Goal: Contribute content: Add original content to the website for others to see

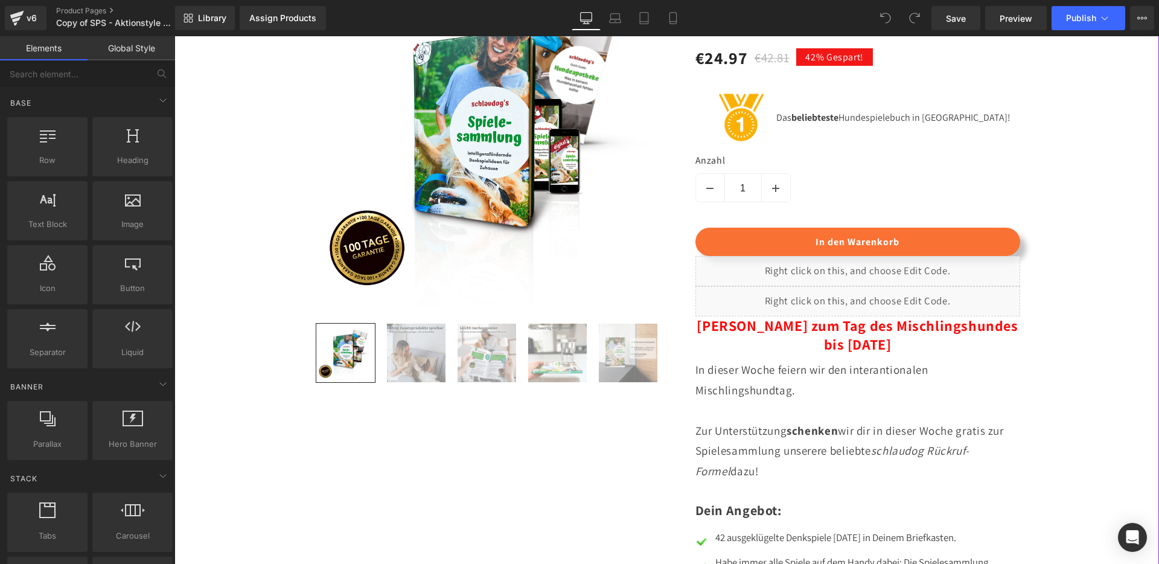
scroll to position [1033, 0]
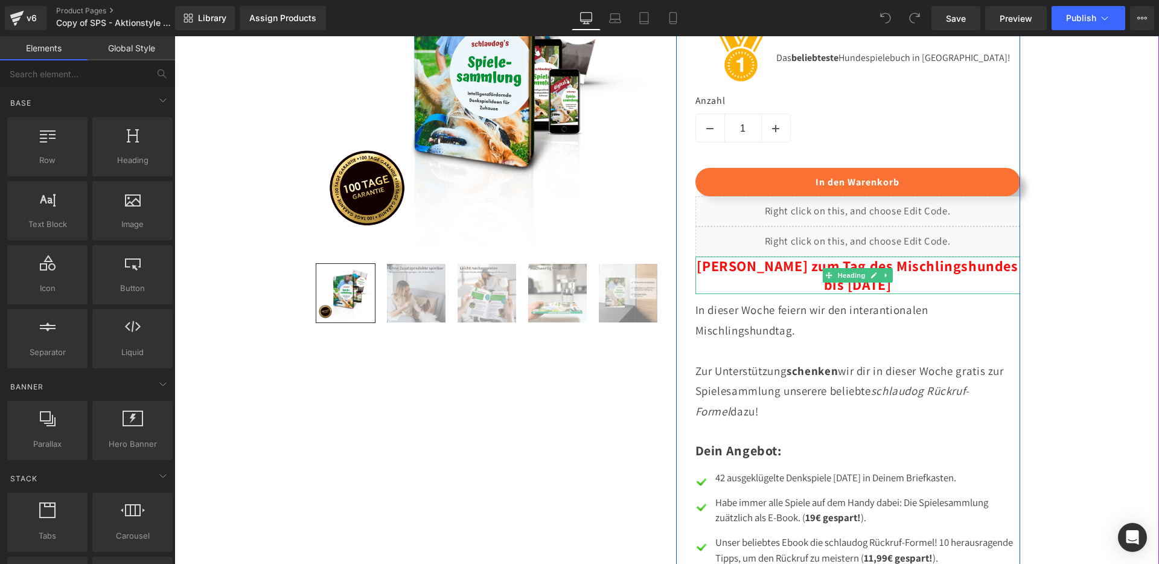
click at [782, 294] on b "[PERSON_NAME] zum Tag des Mischlingshundes bis [DATE]" at bounding box center [857, 275] width 321 height 38
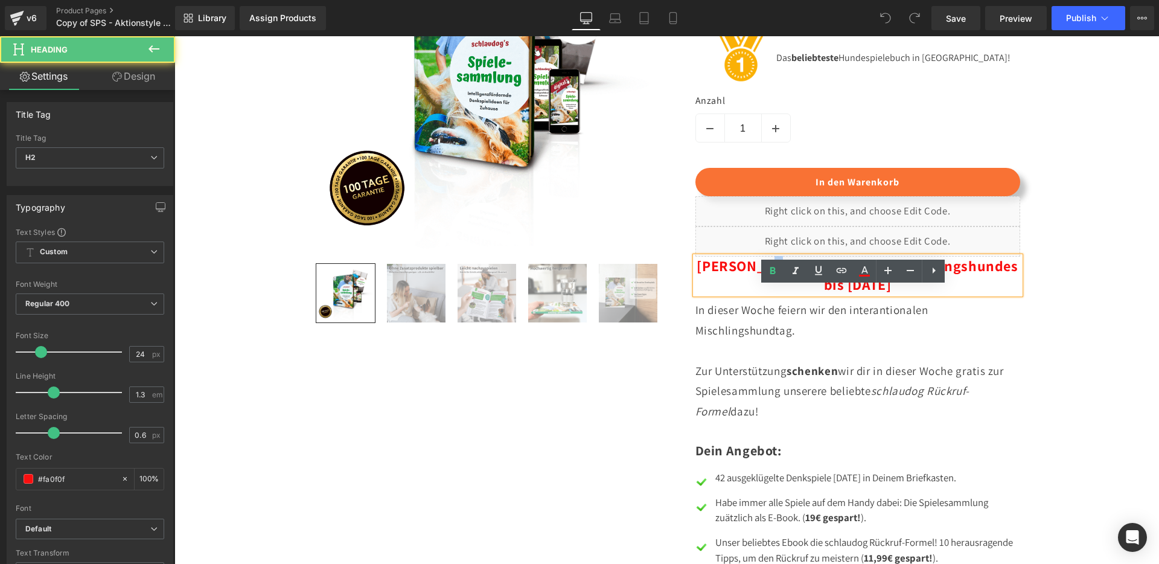
click at [782, 294] on b "[PERSON_NAME] zum Tag des Mischlingshundes bis [DATE]" at bounding box center [857, 275] width 321 height 38
click at [766, 294] on b "[PERSON_NAME] zum Tag des Mischlingshundes bis [DATE]" at bounding box center [857, 275] width 321 height 38
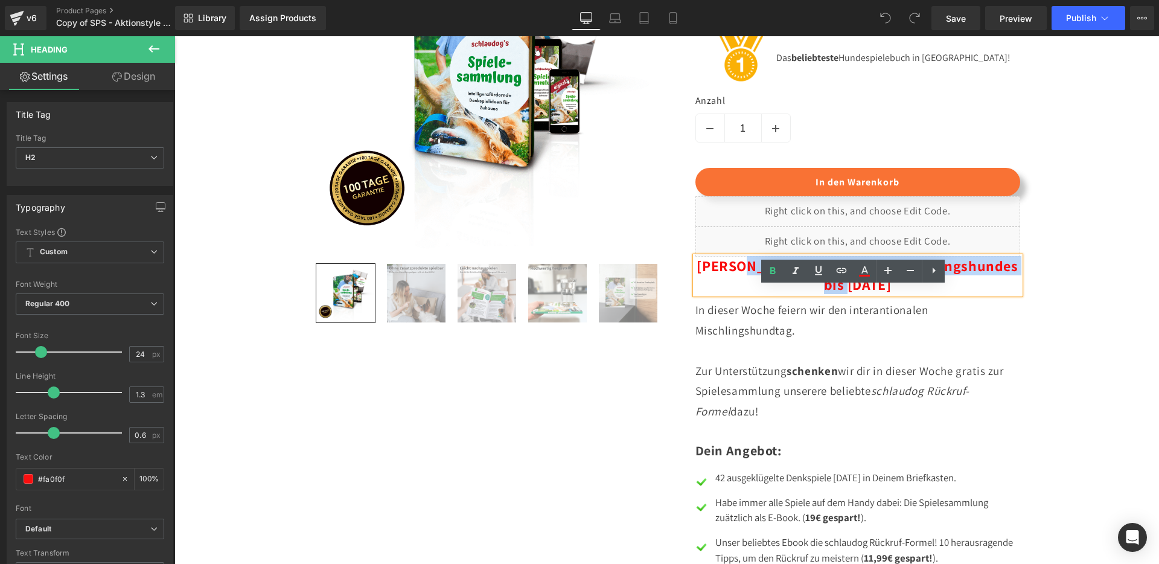
drag, startPoint x: 761, startPoint y: 299, endPoint x: 909, endPoint y: 320, distance: 149.4
click at [909, 294] on h2 "[PERSON_NAME] zum Tag des Mischlingshundes bis [DATE]" at bounding box center [858, 275] width 325 height 37
click at [917, 294] on b "[PERSON_NAME] zum Tag des Mischlingshundes bis [DATE]" at bounding box center [857, 275] width 321 height 38
drag, startPoint x: 790, startPoint y: 296, endPoint x: 985, endPoint y: 298, distance: 195.1
click at [985, 294] on b "[PERSON_NAME] zum Tag des Mischlingshundes bis [DATE]" at bounding box center [857, 275] width 321 height 38
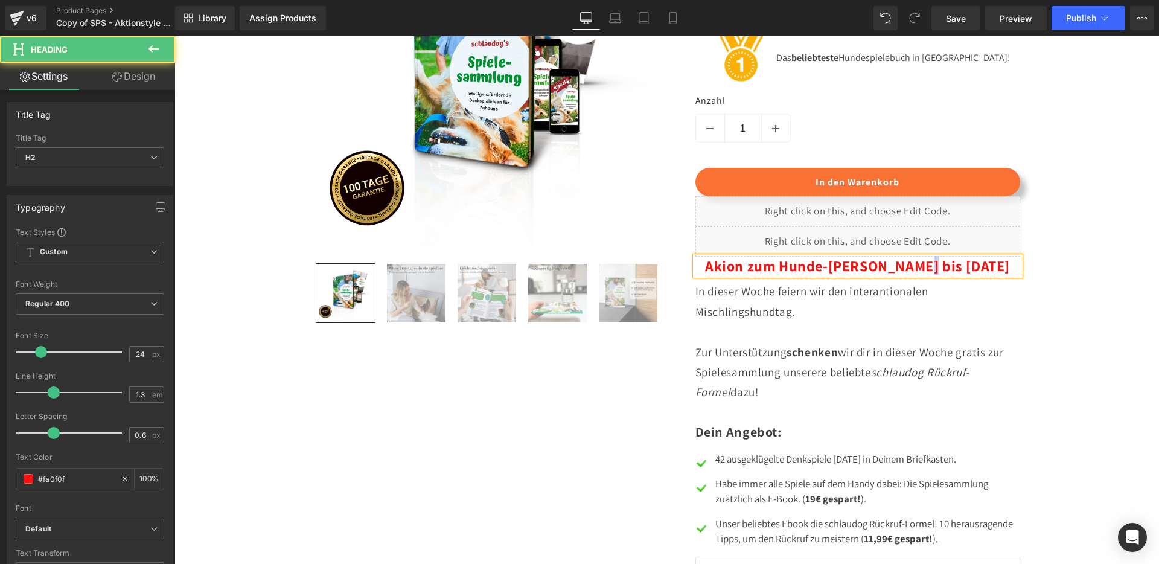
drag, startPoint x: 942, startPoint y: 296, endPoint x: 931, endPoint y: 296, distance: 11.5
click at [931, 275] on b "Akion zum Hunde-[PERSON_NAME] bis [DATE]" at bounding box center [857, 265] width 305 height 19
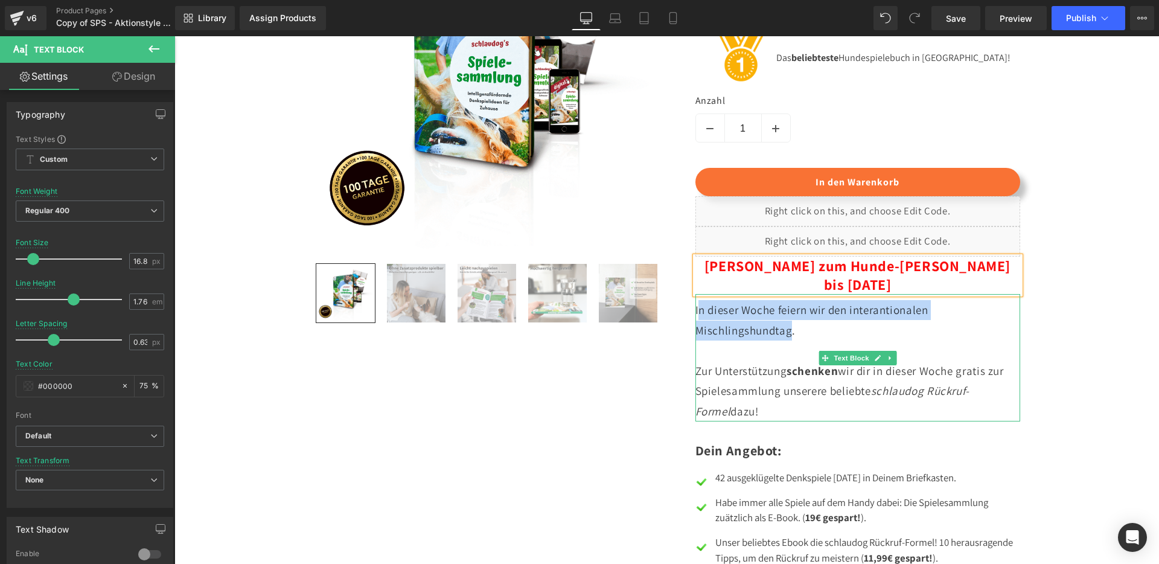
drag, startPoint x: 787, startPoint y: 345, endPoint x: 696, endPoint y: 315, distance: 95.9
click at [696, 315] on span "In dieser Woche feiern wir den interantionalen Mischlingshundtag." at bounding box center [812, 320] width 233 height 34
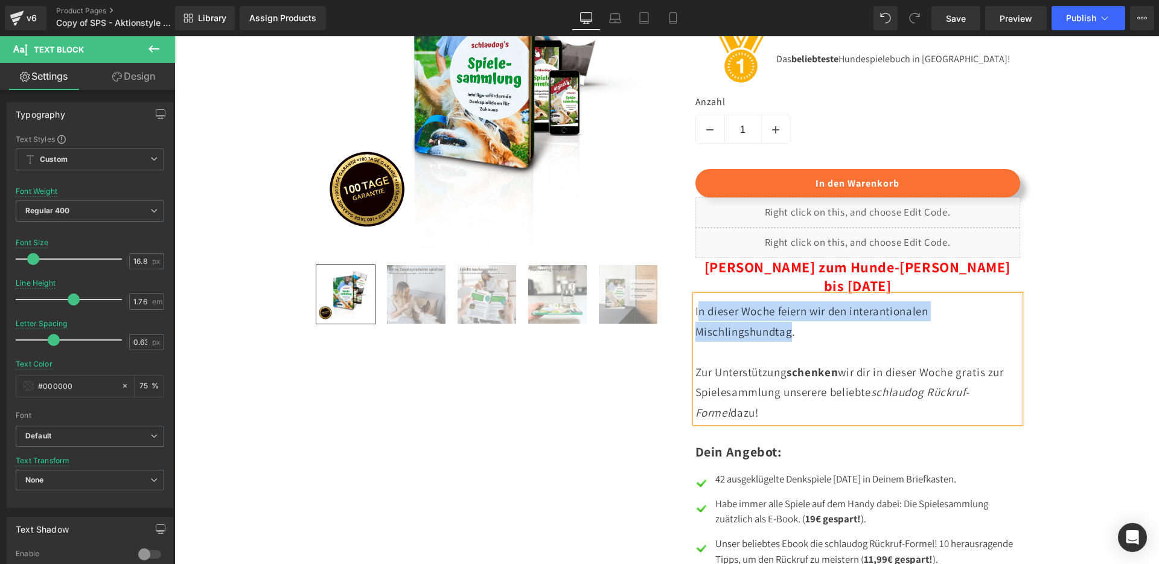
scroll to position [1031, 0]
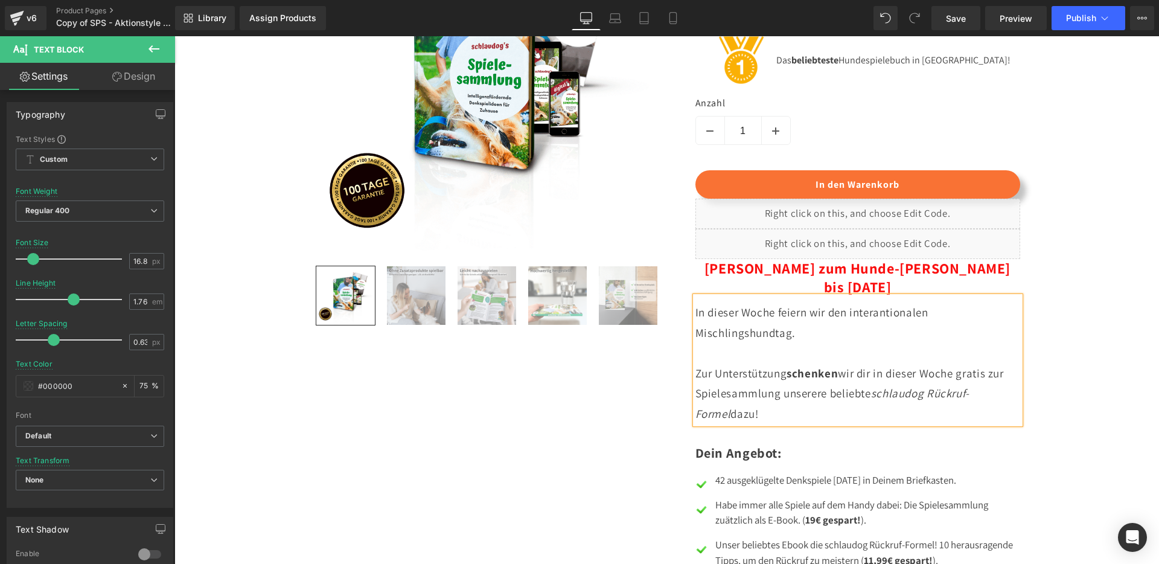
click at [804, 343] on p "In dieser Woche feiern wir den interantionalen Mischlingshundtag." at bounding box center [858, 323] width 325 height 40
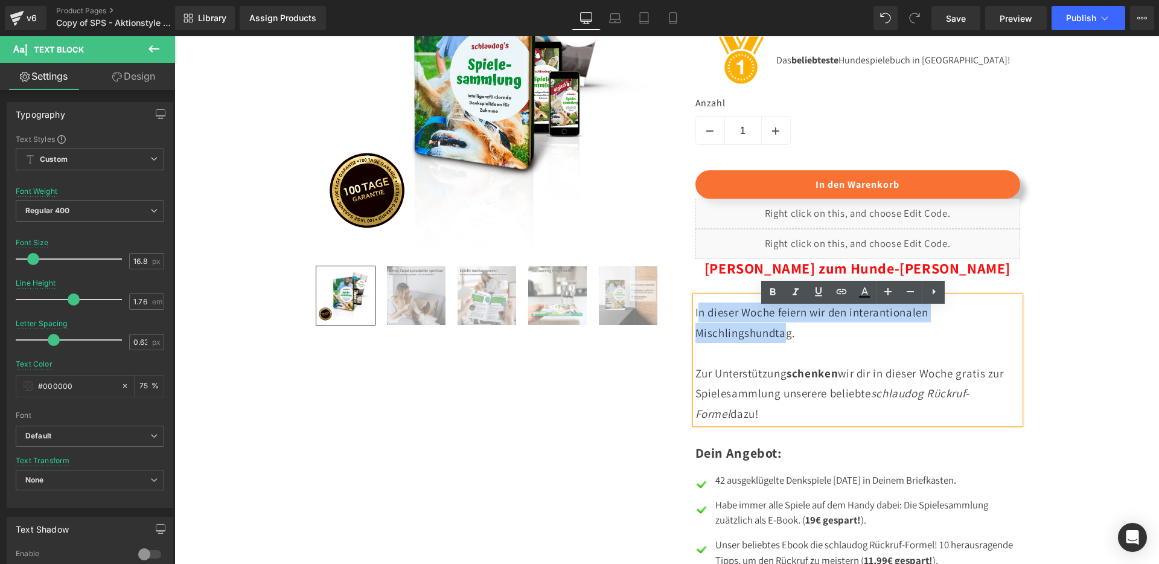
drag, startPoint x: 784, startPoint y: 347, endPoint x: 693, endPoint y: 329, distance: 92.8
click at [696, 329] on span "In dieser Woche feiern wir den interantionalen Mischlingshundtag." at bounding box center [812, 322] width 233 height 34
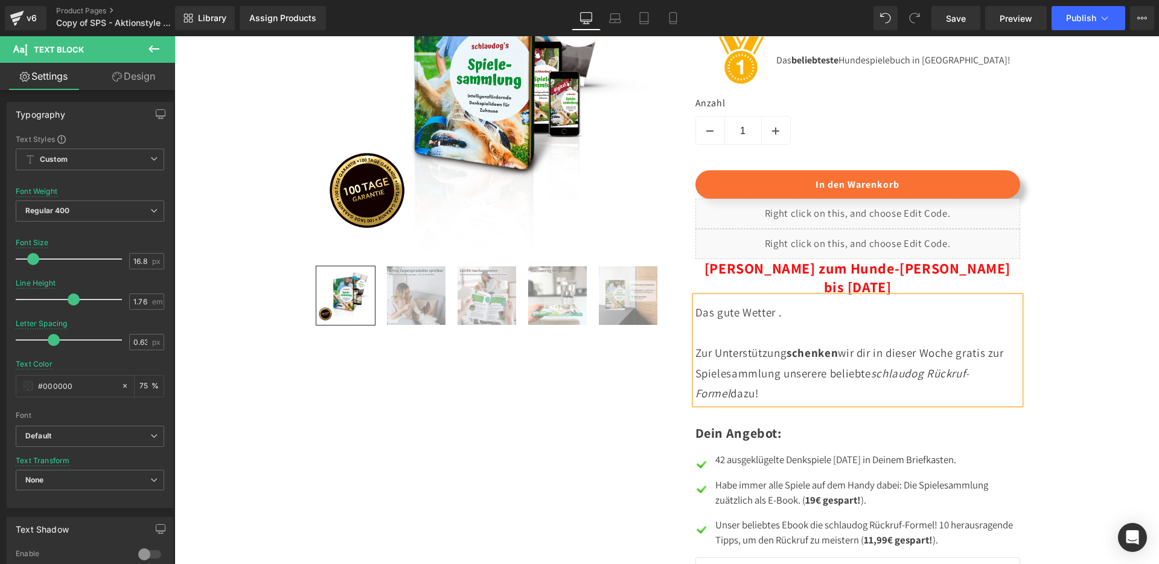
click at [717, 319] on span "Das gute Wetter ." at bounding box center [739, 312] width 87 height 14
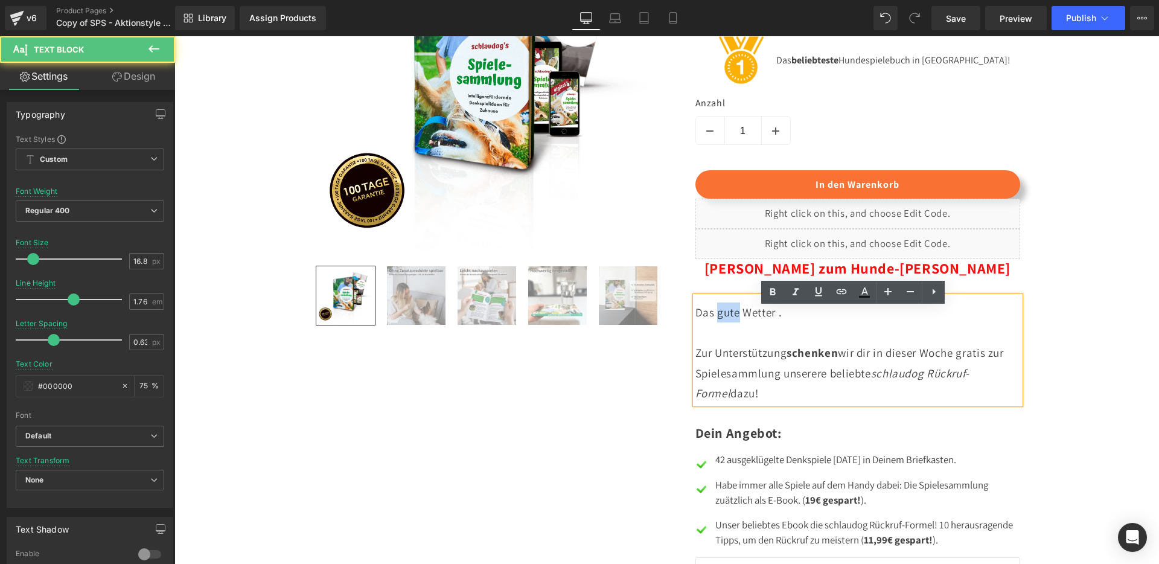
click at [717, 319] on span "Das gute Wetter ." at bounding box center [739, 312] width 87 height 14
click at [789, 319] on span "Das sonnige Wetter ." at bounding box center [748, 312] width 104 height 14
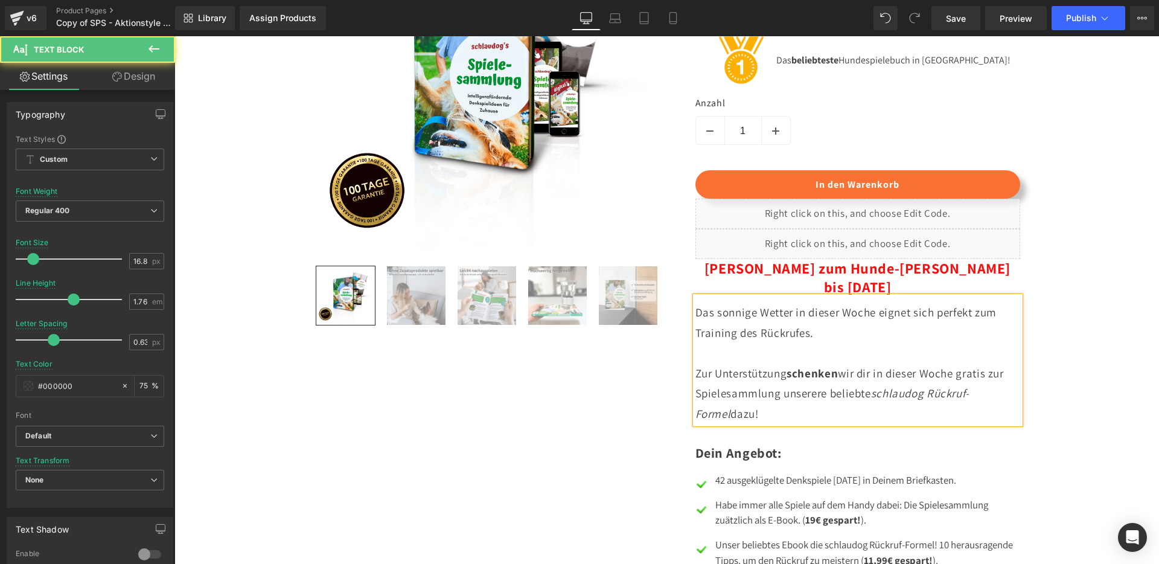
click at [876, 325] on span "Das sonnige Wetter in dieser Woche eignet sich perfekt zum Training des Rückruf…" at bounding box center [847, 322] width 302 height 34
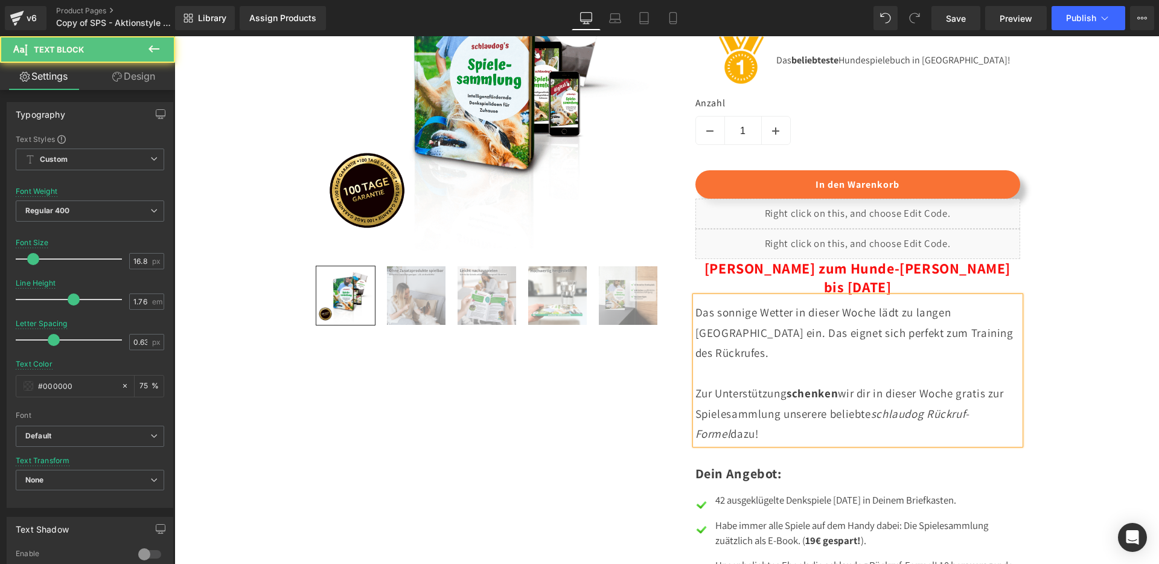
drag, startPoint x: 768, startPoint y: 431, endPoint x: 678, endPoint y: 321, distance: 141.2
click at [678, 321] on div "Vielseitiger Spielspaß im Haus Heading Icon Icon Icon Icon Icon Icon List Hoz 1…" at bounding box center [848, 328] width 344 height 835
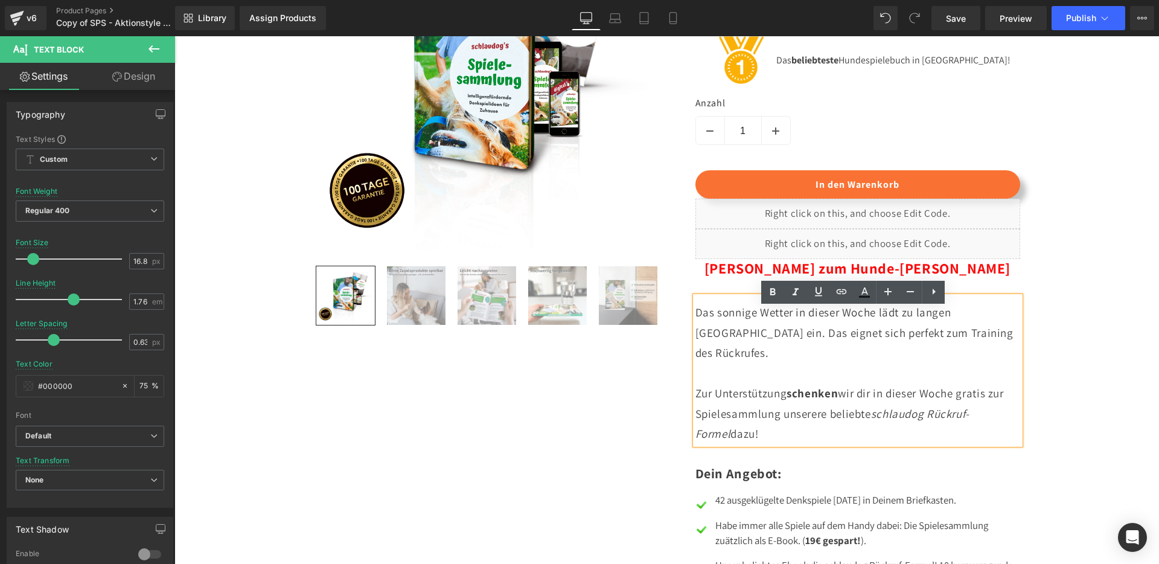
copy div "Das sonnige Wetter in dieser Woche lädt zu langen [GEOGRAPHIC_DATA] ein. Das ei…"
click at [665, 15] on link "Mobile" at bounding box center [673, 18] width 29 height 24
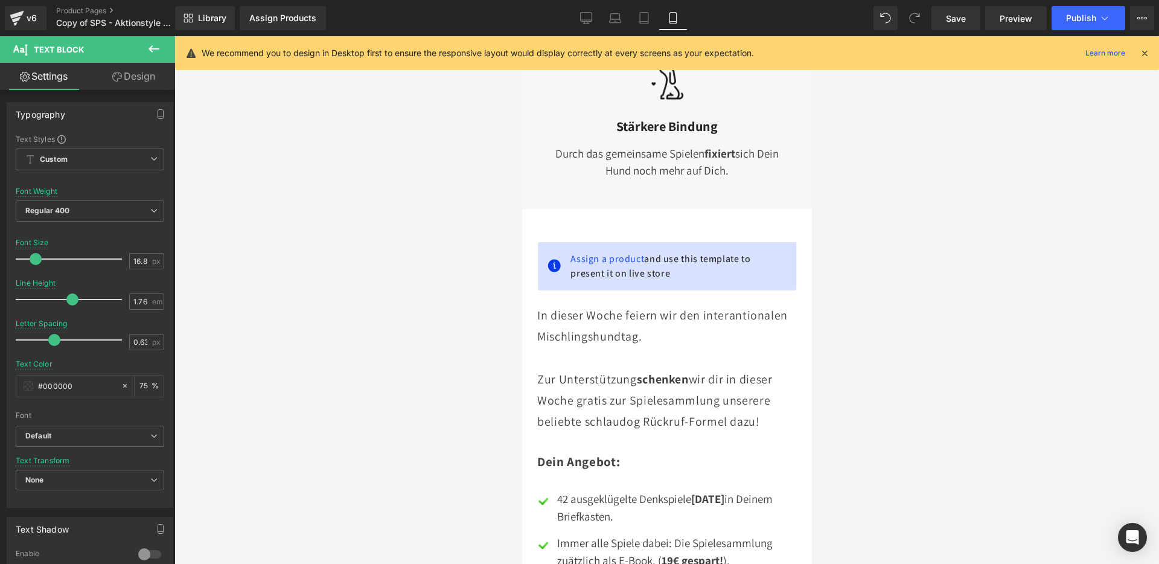
scroll to position [1809, 0]
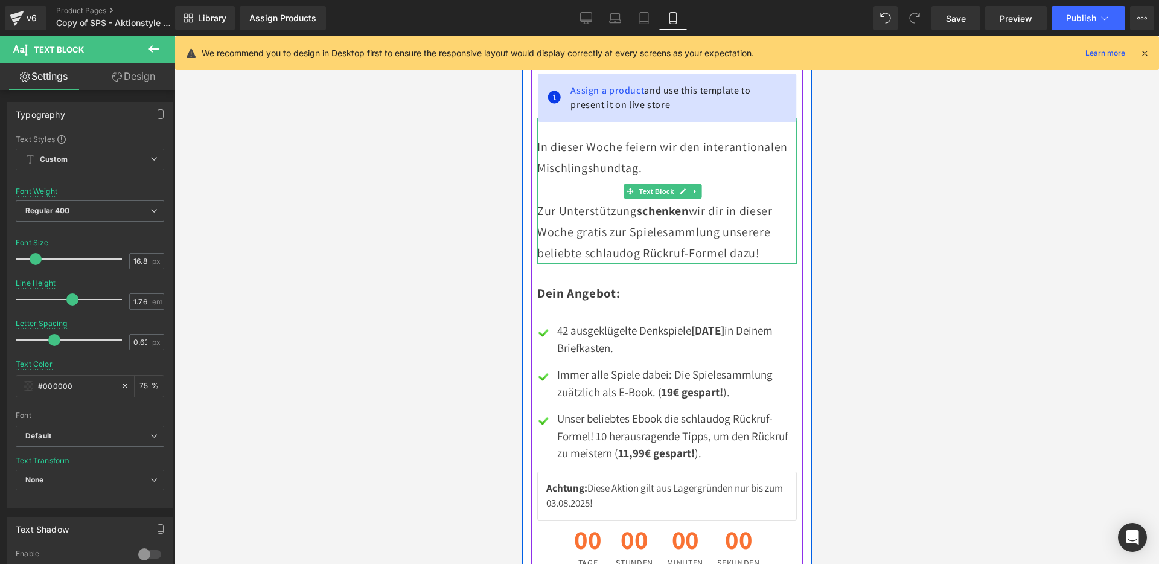
click at [601, 219] on p "Zur Unterstützung schenken wir dir in dieser Woche gratis zur Spielesammlung un…" at bounding box center [667, 232] width 260 height 64
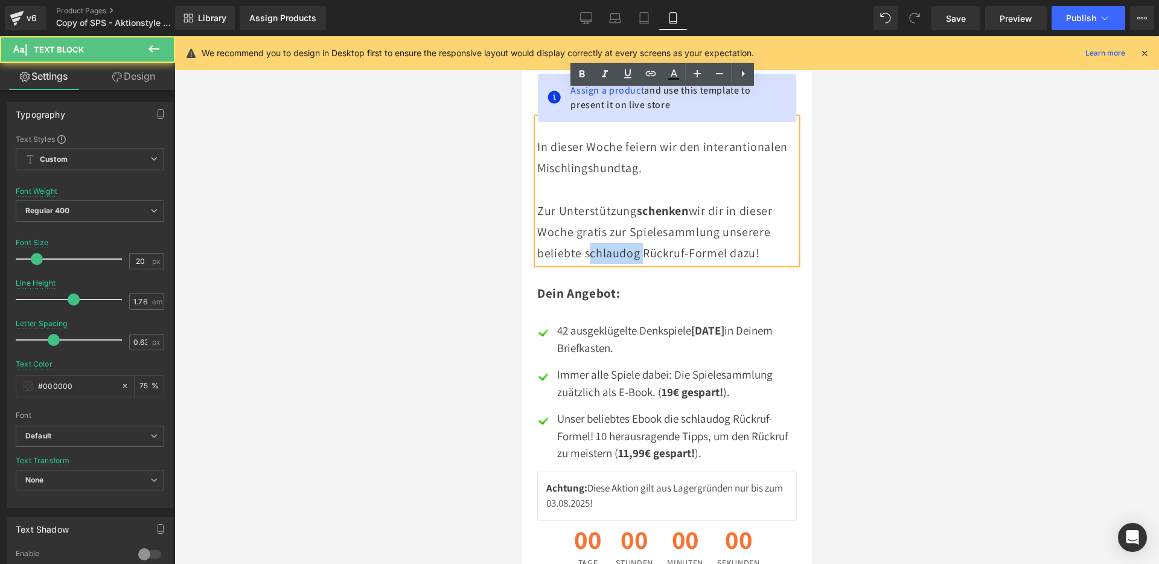
click at [601, 219] on p "Zur Unterstützung schenken wir dir in dieser Woche gratis zur Spielesammlung un…" at bounding box center [667, 232] width 260 height 64
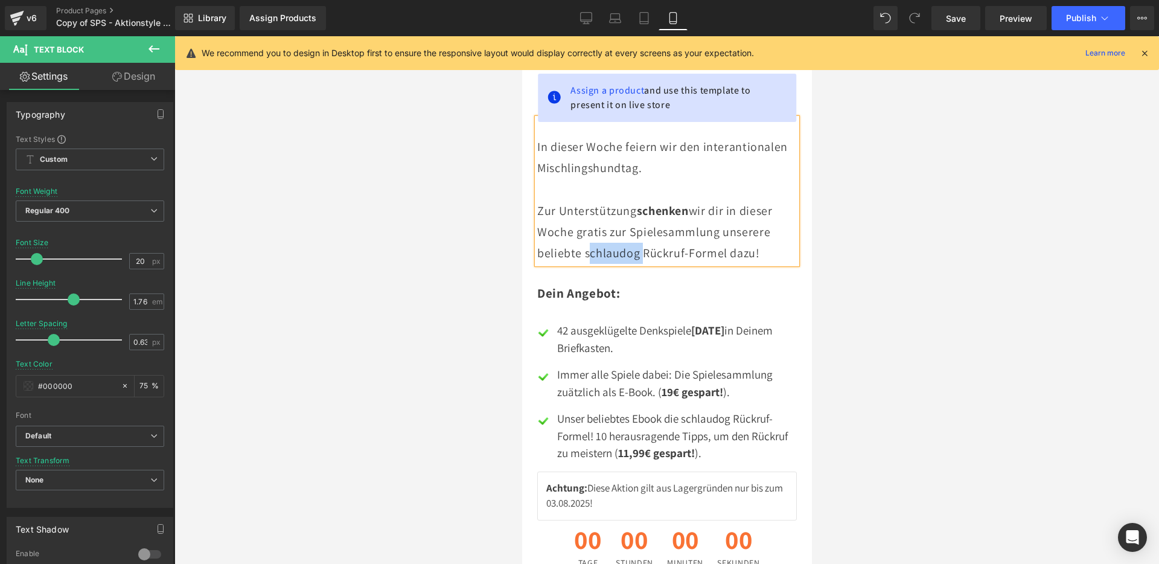
paste div
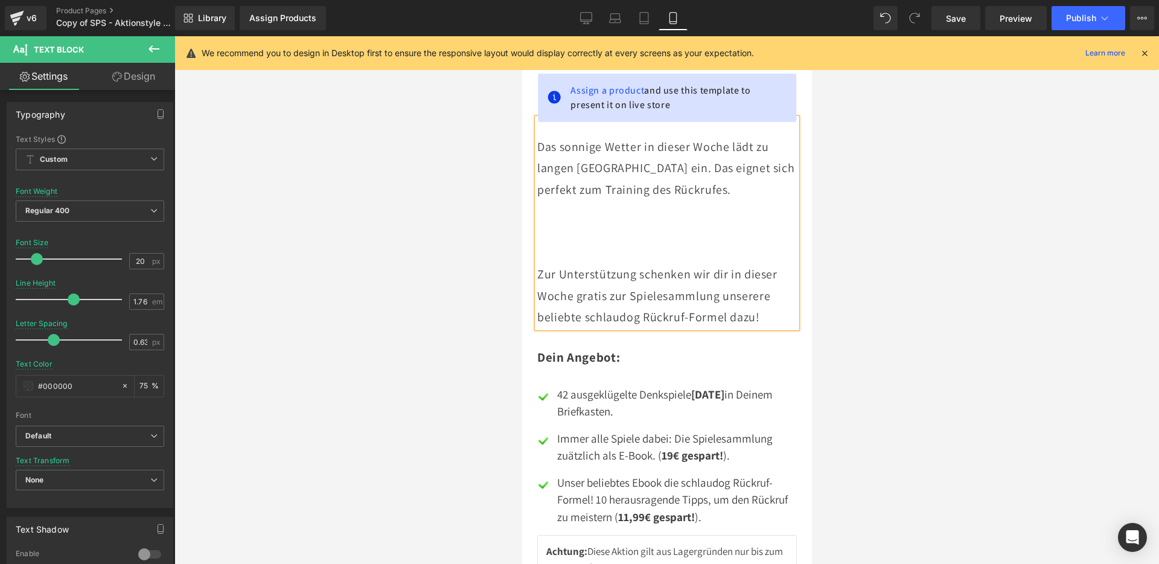
click at [587, 243] on p at bounding box center [667, 253] width 260 height 21
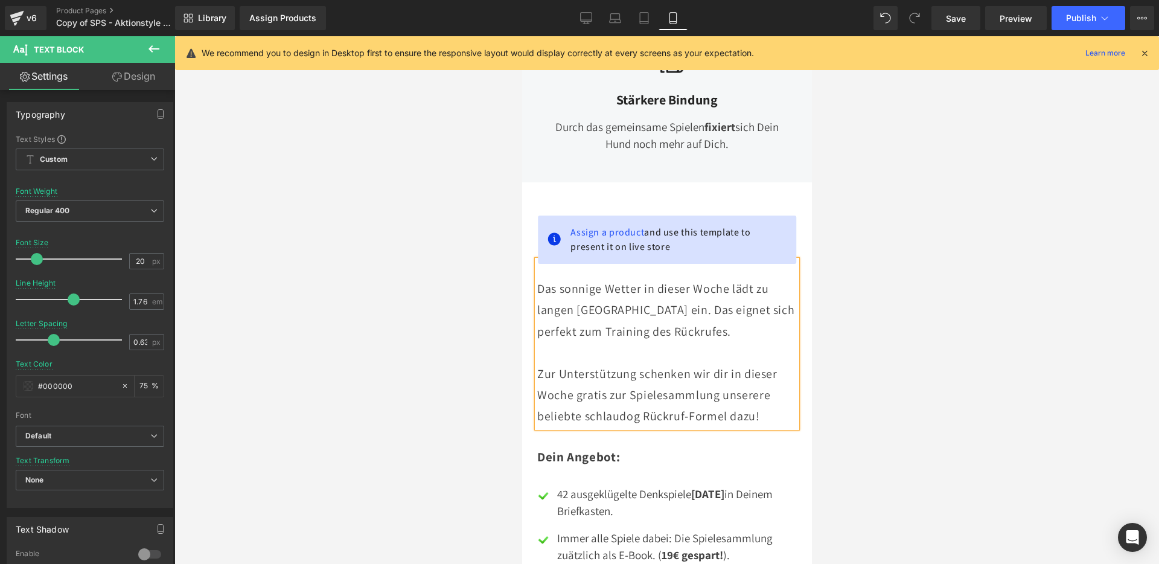
scroll to position [1556, 0]
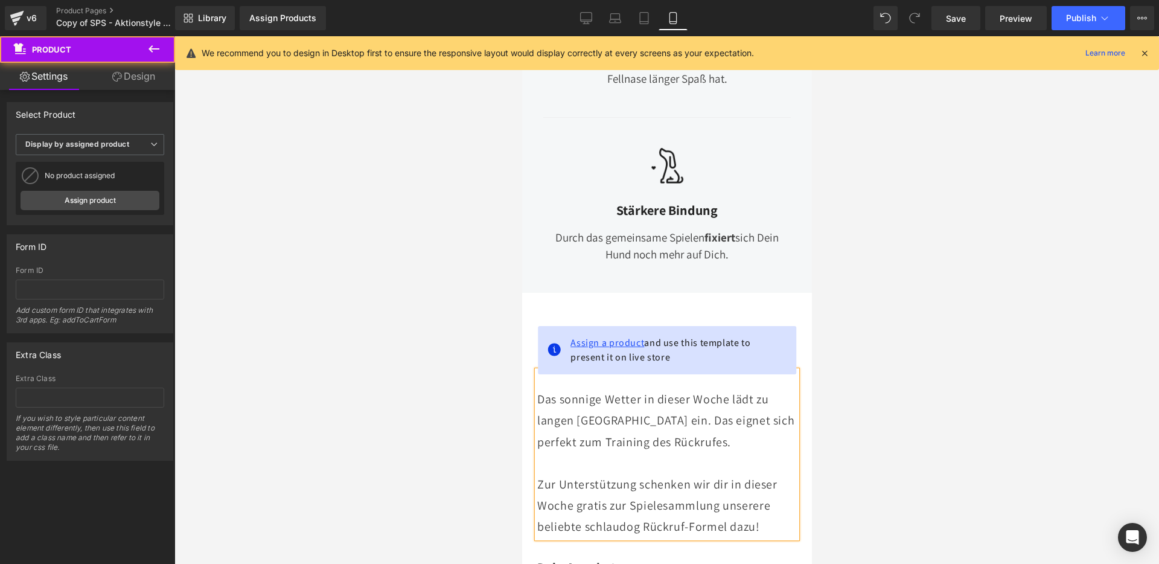
click at [625, 336] on span "Assign a product" at bounding box center [607, 342] width 74 height 13
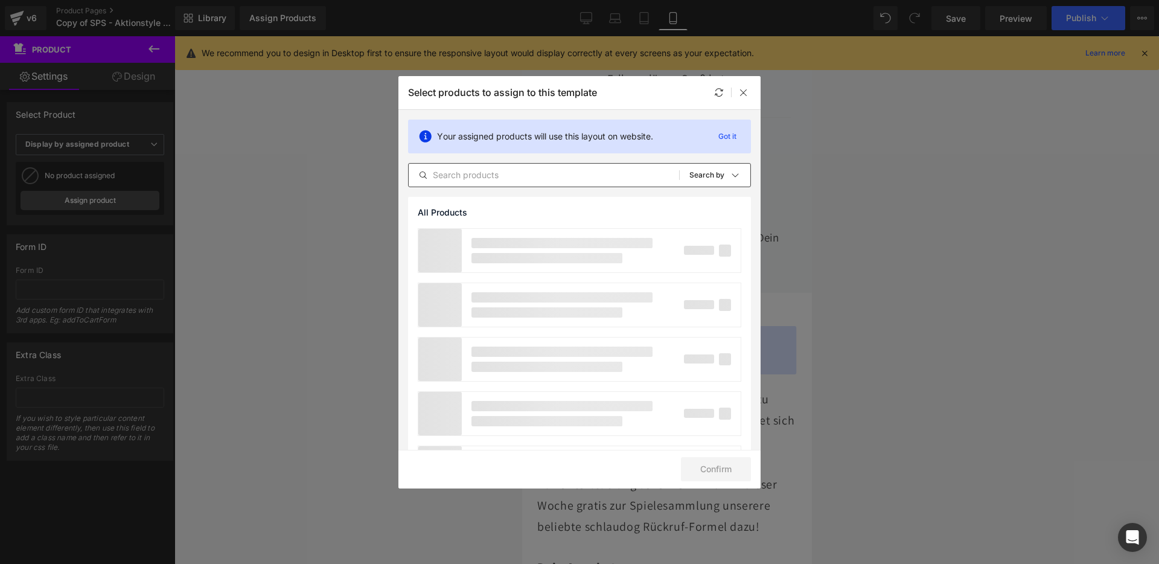
click at [542, 173] on input "text" at bounding box center [544, 175] width 271 height 14
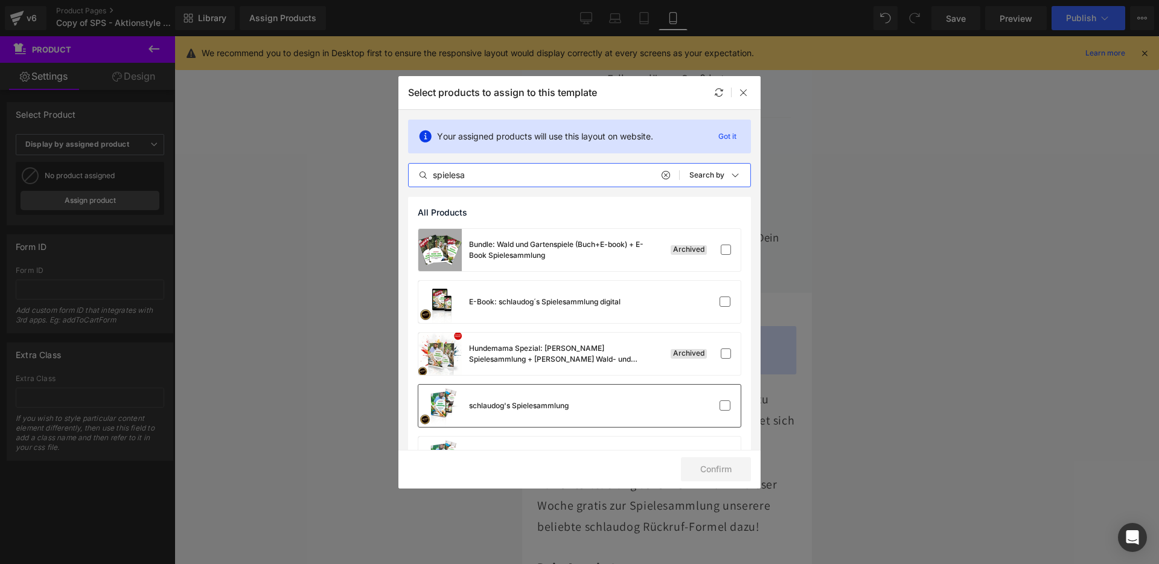
type input "spielesa"
drag, startPoint x: 557, startPoint y: 399, endPoint x: 624, endPoint y: 415, distance: 69.6
click at [557, 400] on div "schlaudog's Spielesammlung" at bounding box center [519, 405] width 100 height 11
click at [729, 464] on button "Confirm" at bounding box center [716, 469] width 70 height 24
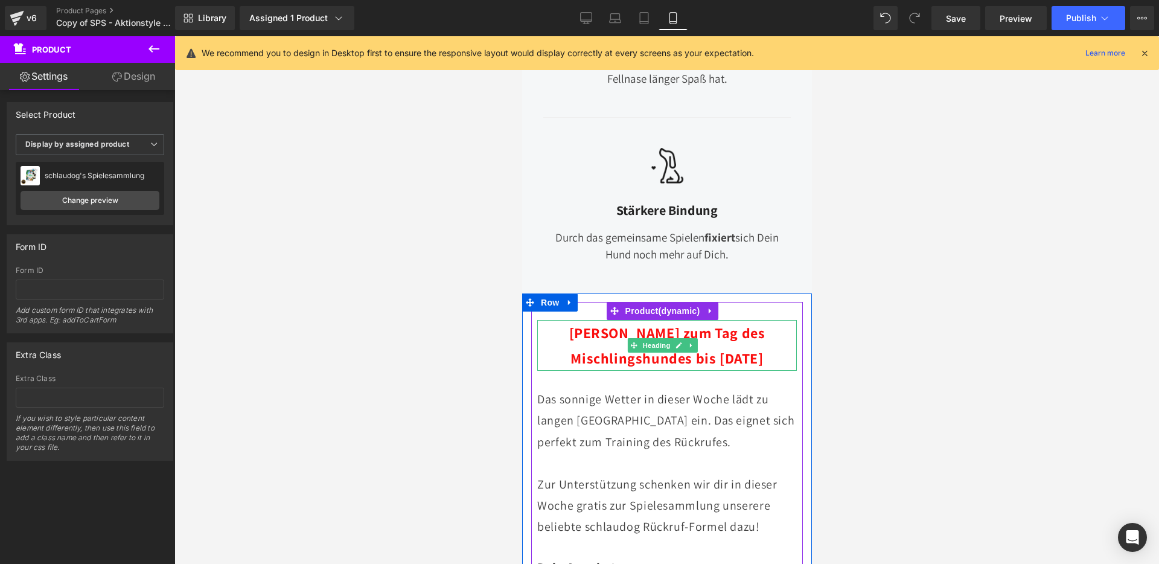
click at [616, 323] on b "[PERSON_NAME] zum Tag des Mischlingshundes bis [DATE]" at bounding box center [667, 345] width 196 height 45
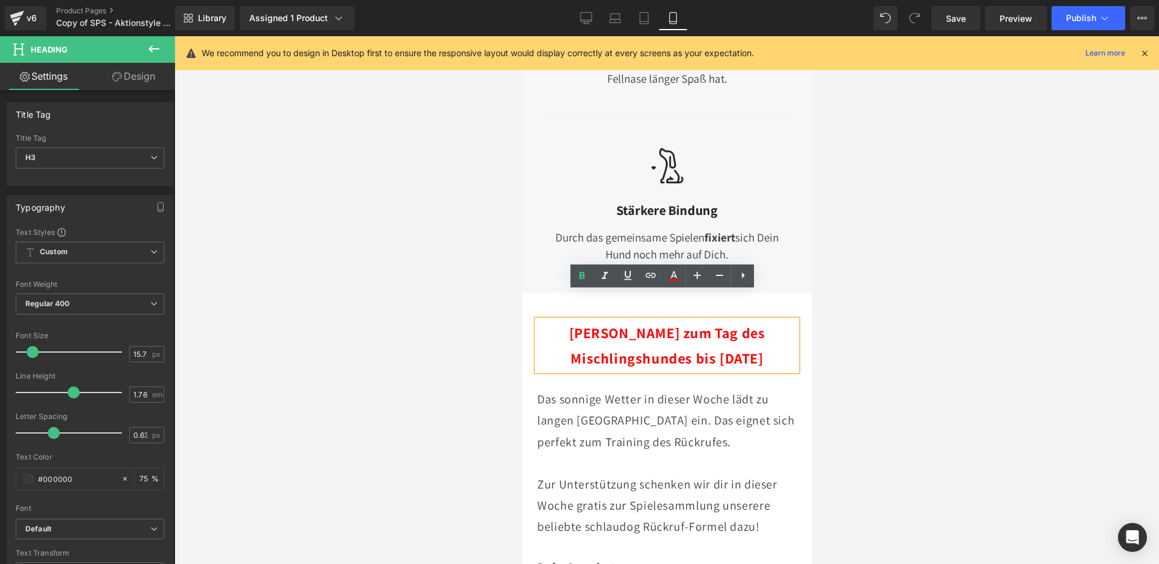
drag, startPoint x: 616, startPoint y: 303, endPoint x: 638, endPoint y: 335, distance: 39.2
click at [638, 335] on b "[PERSON_NAME] zum Tag des Mischlingshundes bis [DATE]" at bounding box center [667, 345] width 196 height 45
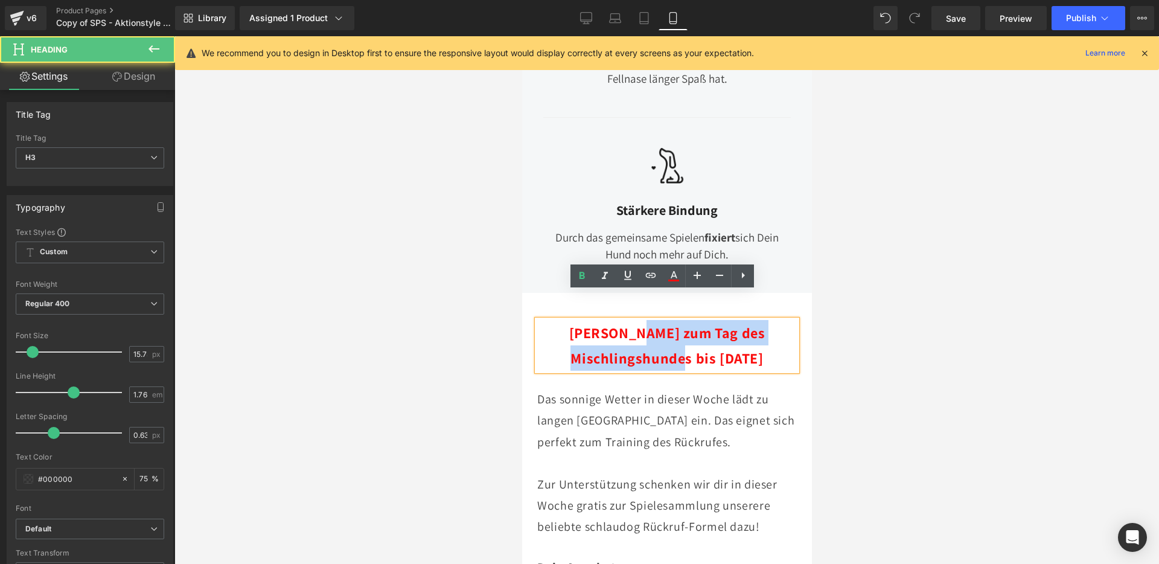
drag, startPoint x: 662, startPoint y: 332, endPoint x: 610, endPoint y: 301, distance: 60.1
click at [610, 323] on b "[PERSON_NAME] zum Tag des Mischlingshundes bis [DATE]" at bounding box center [667, 345] width 196 height 45
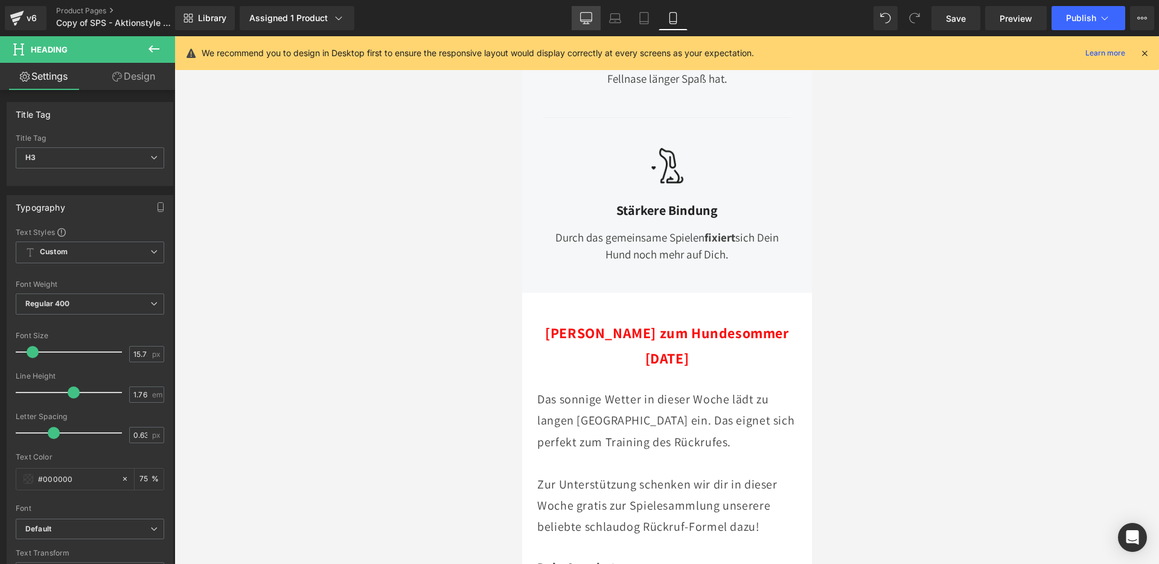
click at [580, 24] on link "Desktop" at bounding box center [586, 18] width 29 height 24
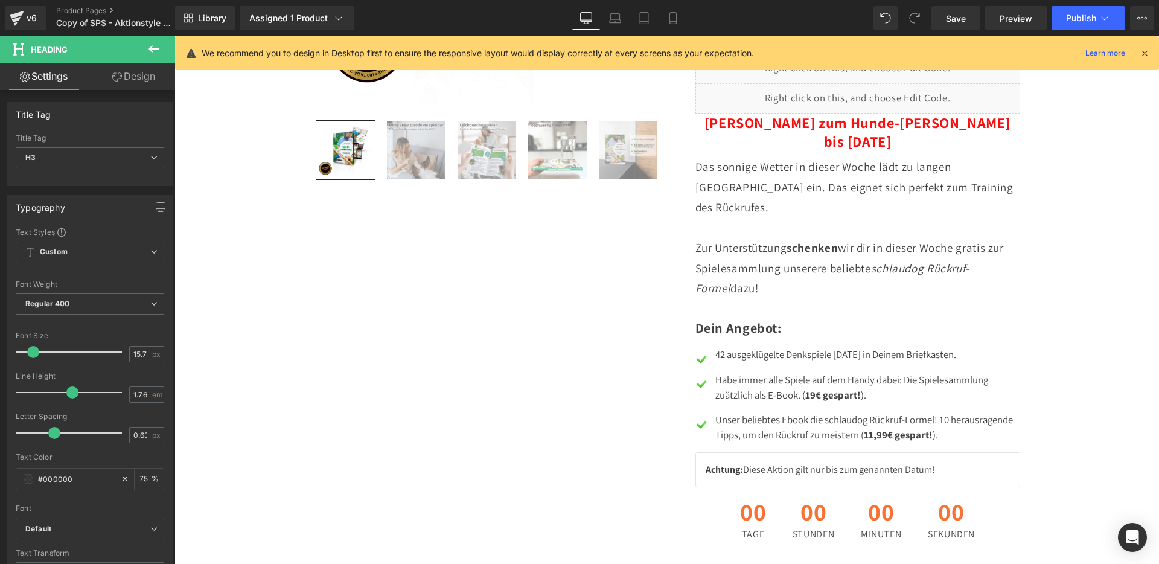
scroll to position [1179, 0]
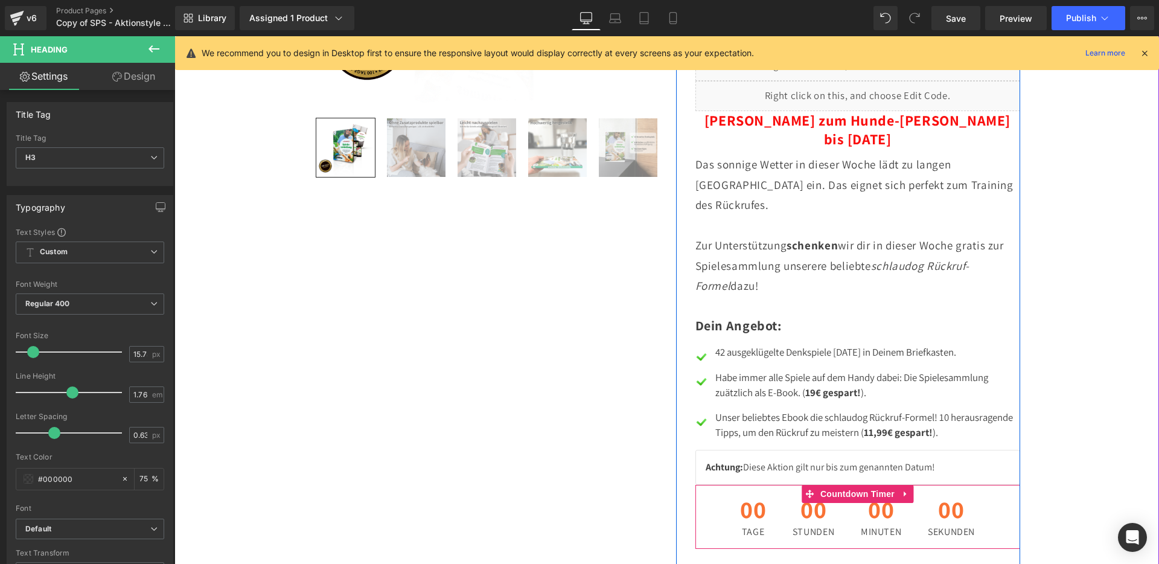
click at [800, 503] on span "00" at bounding box center [814, 512] width 42 height 30
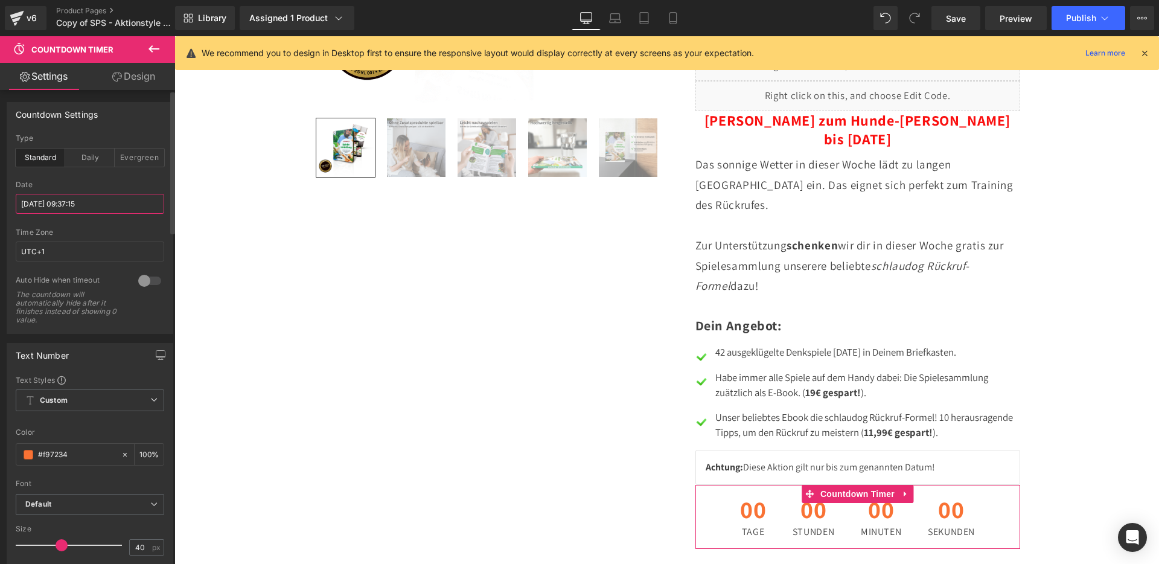
click at [96, 199] on input "[DATE] 09:37:15" at bounding box center [90, 204] width 149 height 20
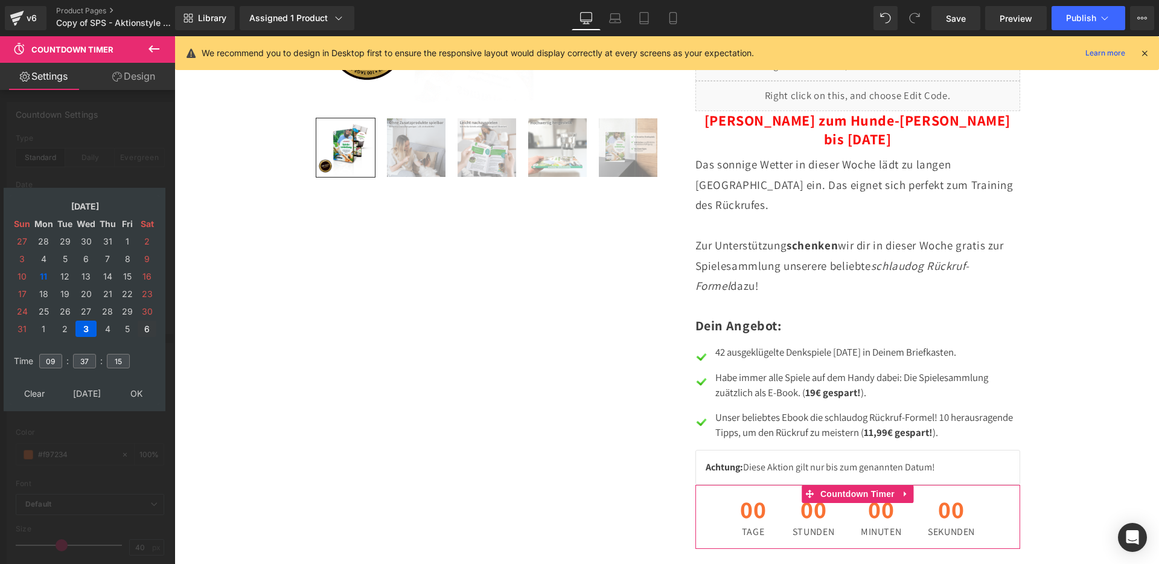
click at [144, 330] on td "6" at bounding box center [147, 329] width 19 height 16
click at [89, 390] on td "[DATE]" at bounding box center [87, 393] width 58 height 16
click at [26, 292] on td "17" at bounding box center [22, 294] width 19 height 16
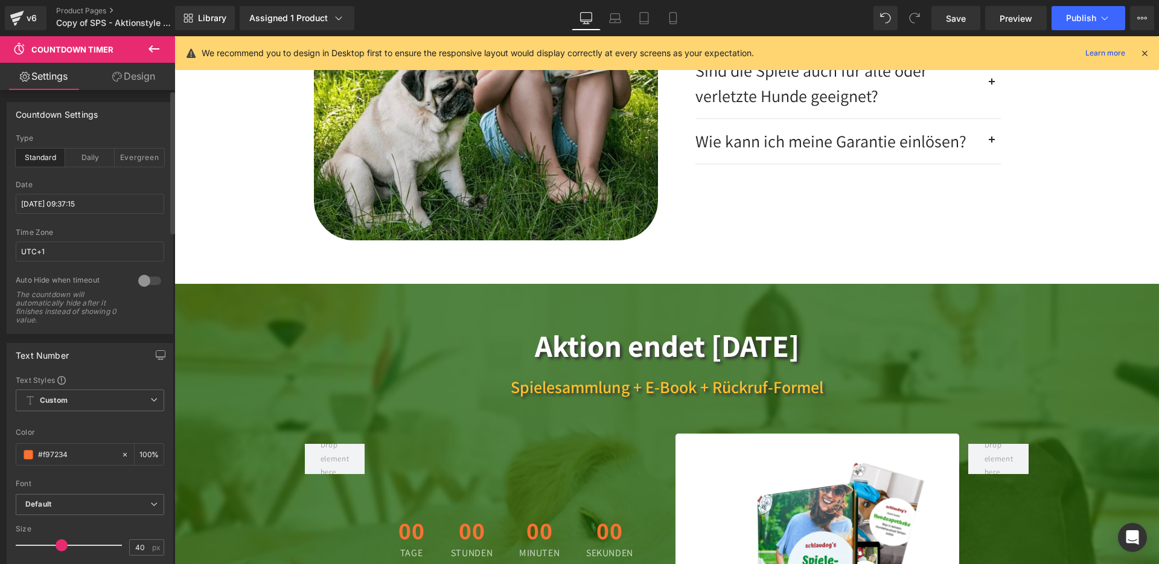
scroll to position [3325, 0]
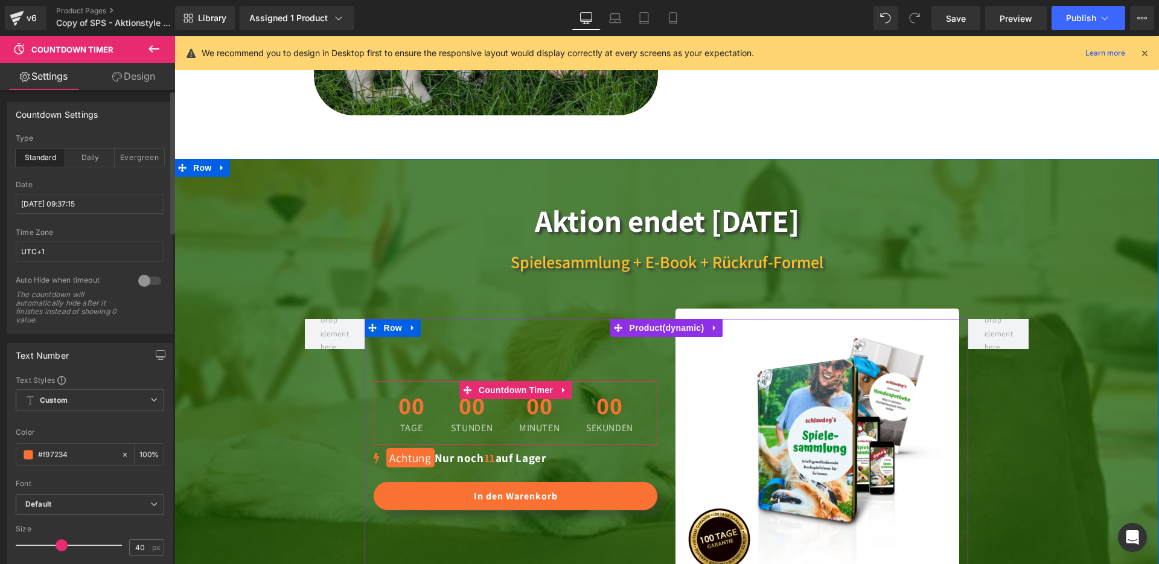
click at [497, 398] on div "00 Stunden" at bounding box center [472, 413] width 66 height 64
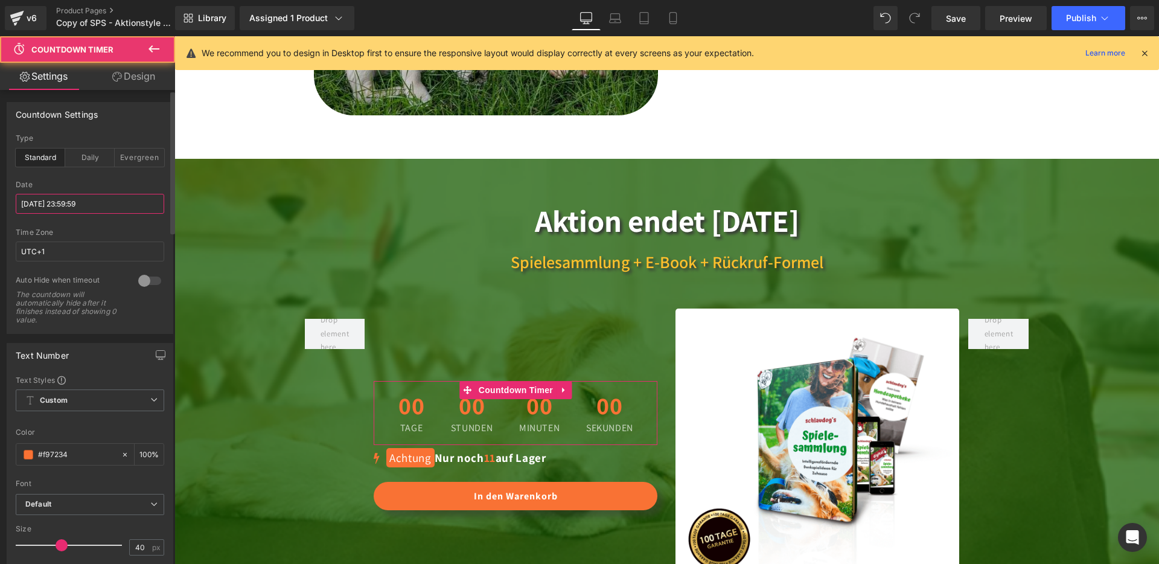
click at [33, 202] on input "[DATE] 23:59:59" at bounding box center [90, 204] width 149 height 20
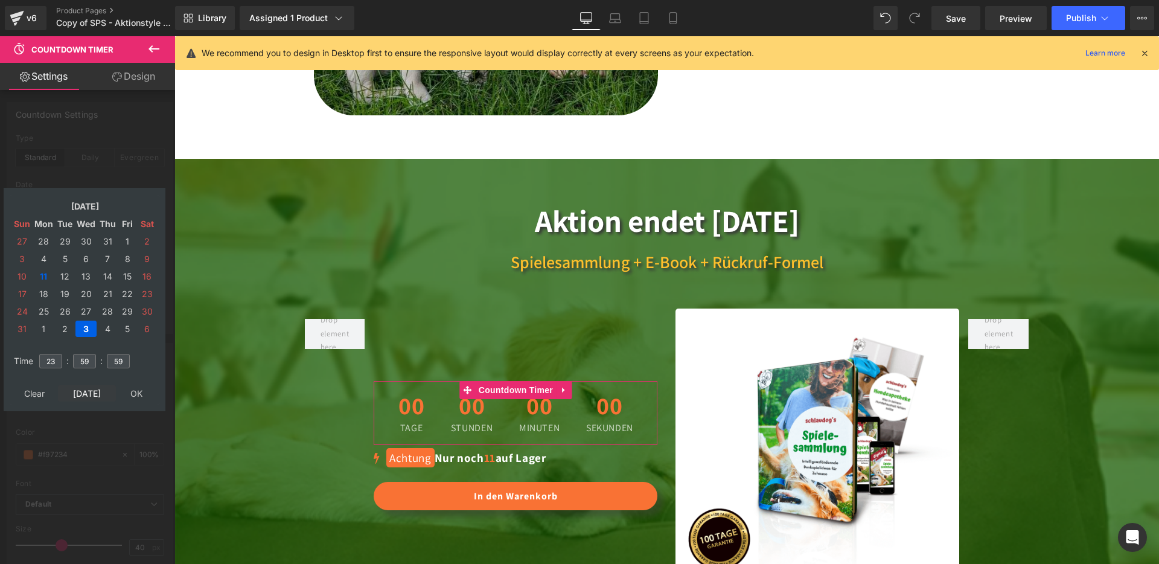
click at [98, 393] on td "[DATE]" at bounding box center [87, 393] width 58 height 16
click at [27, 291] on td "17" at bounding box center [22, 294] width 19 height 16
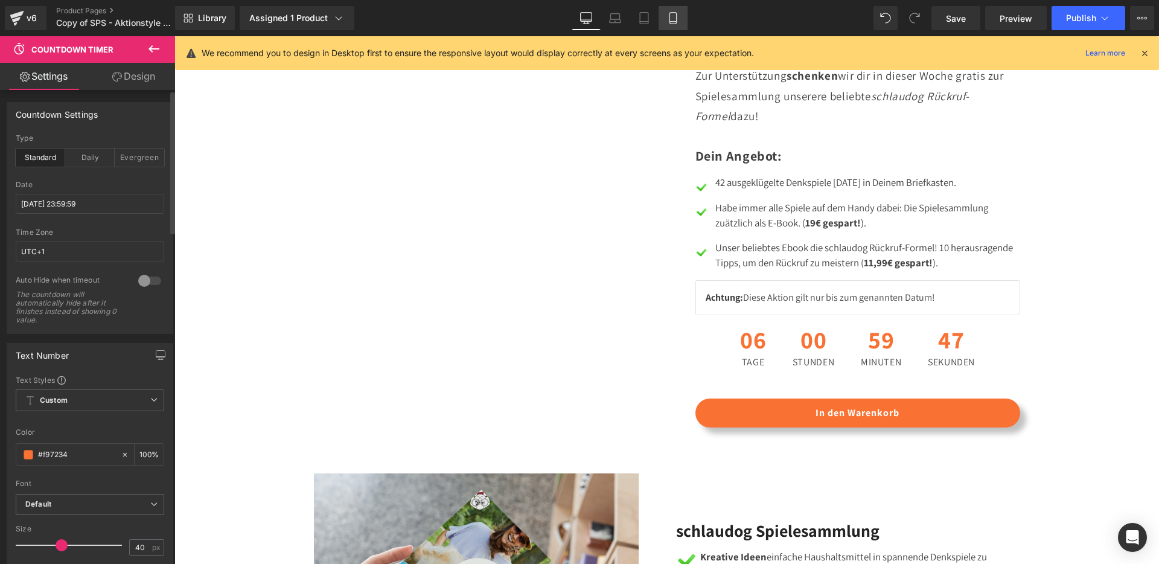
click at [666, 19] on link "Mobile" at bounding box center [673, 18] width 29 height 24
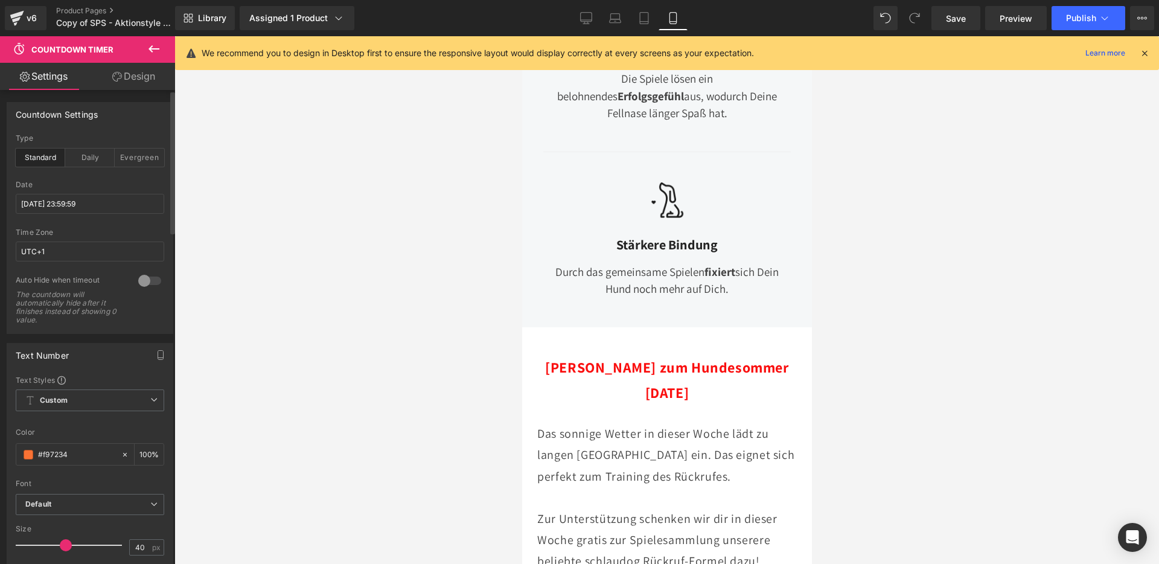
scroll to position [1835, 0]
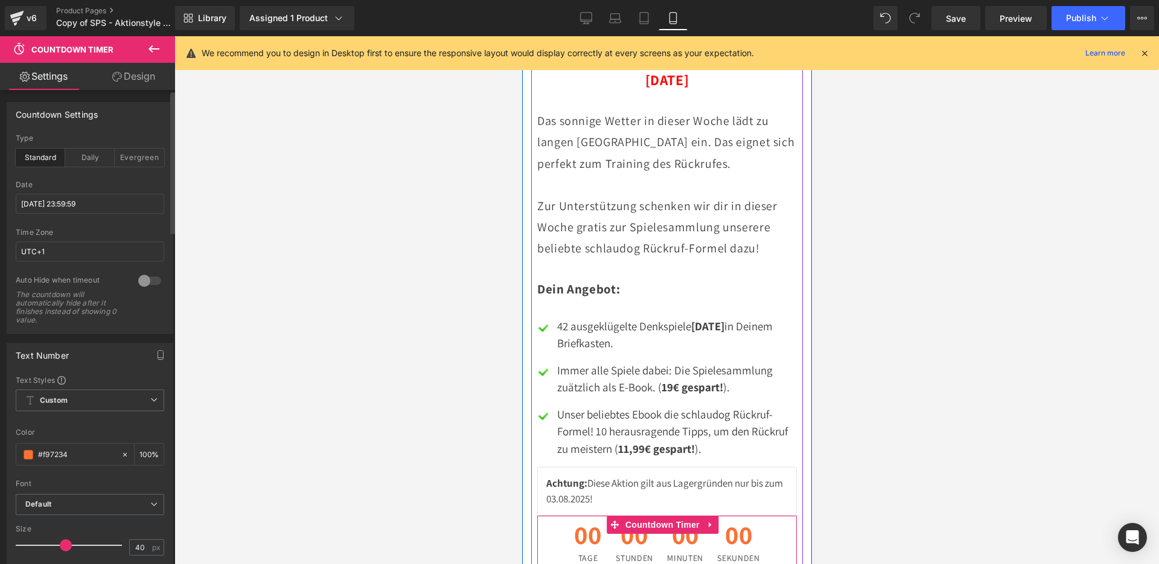
click at [620, 522] on span "00" at bounding box center [633, 538] width 37 height 32
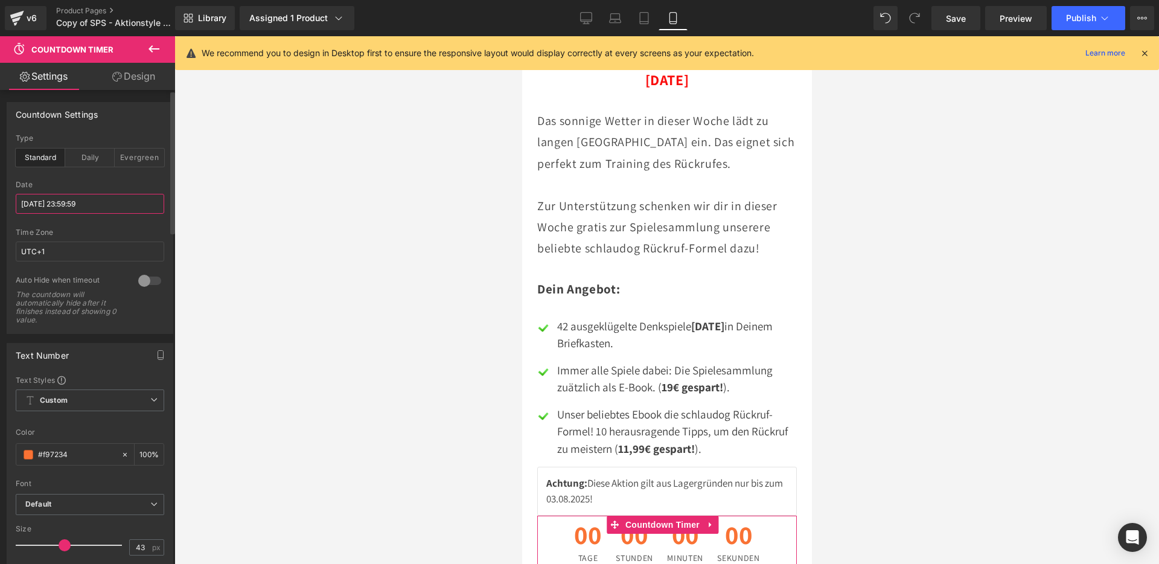
click at [51, 211] on input "[DATE] 23:59:59" at bounding box center [90, 204] width 149 height 20
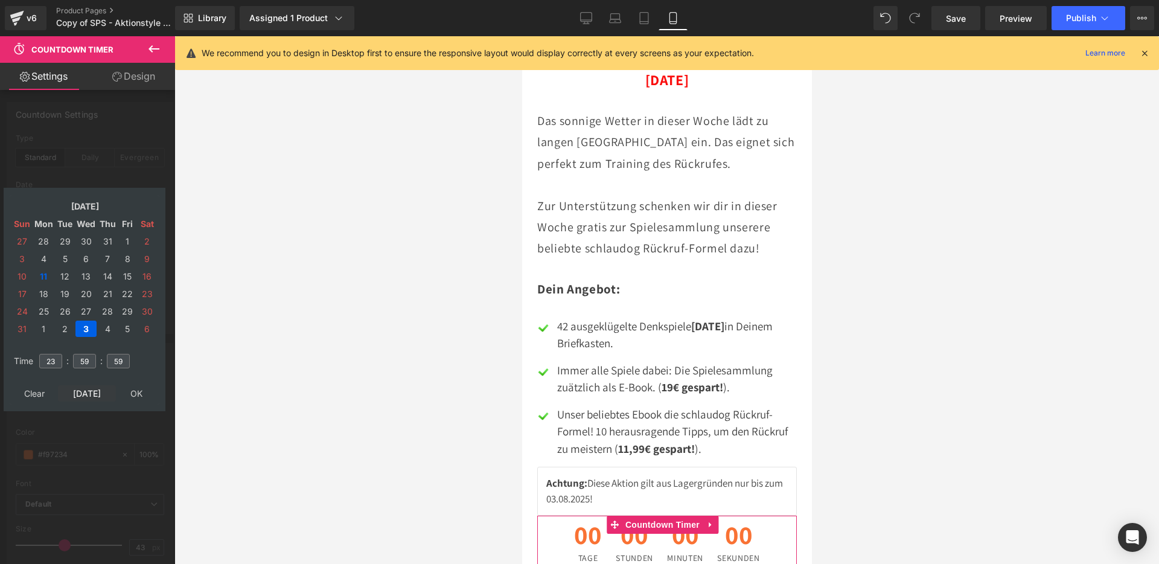
click at [93, 393] on td "[DATE]" at bounding box center [87, 393] width 58 height 16
click at [28, 296] on td "17" at bounding box center [22, 294] width 19 height 16
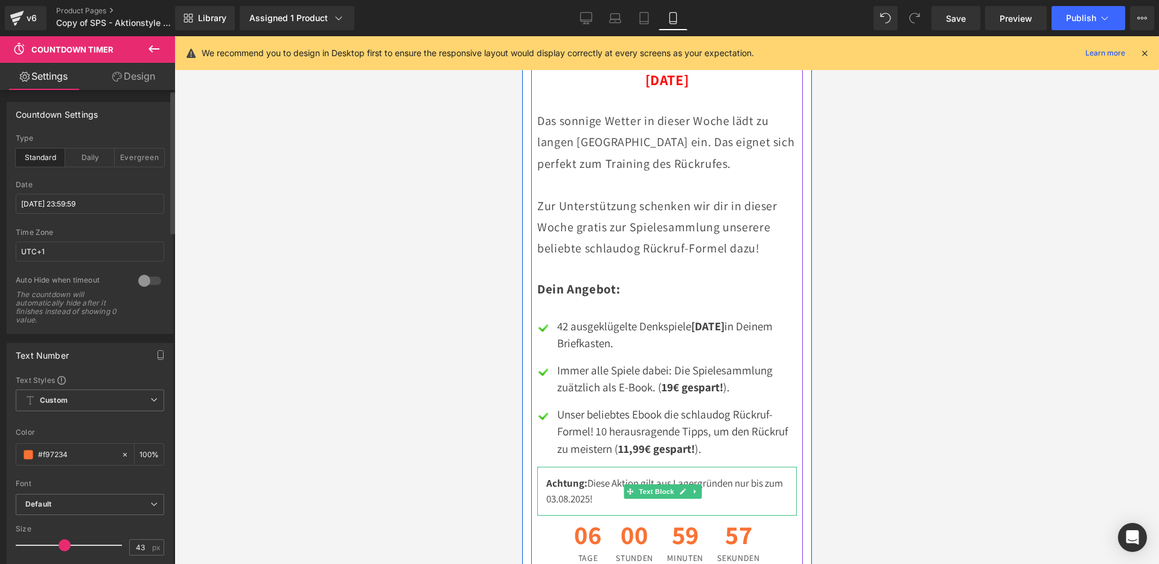
click at [575, 467] on div "Achtung: Diese Aktion gilt aus Lagergründen nur bis zum [DATE]!" at bounding box center [667, 491] width 260 height 49
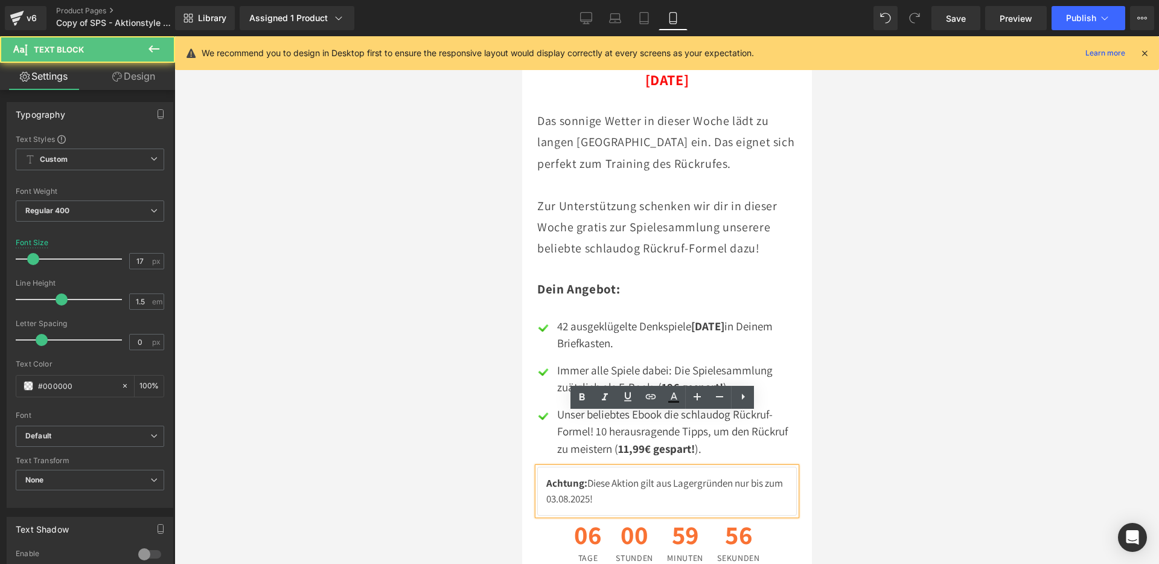
click at [576, 467] on div "Achtung: Diese Aktion gilt aus Lagergründen nur bis zum [DATE]!" at bounding box center [667, 491] width 260 height 49
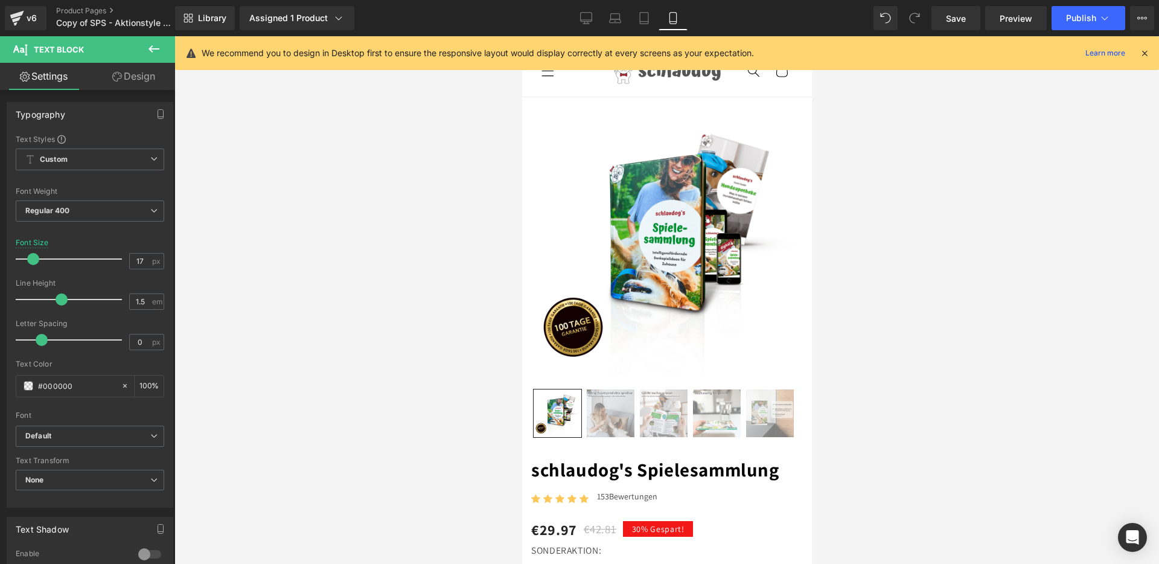
scroll to position [0, 0]
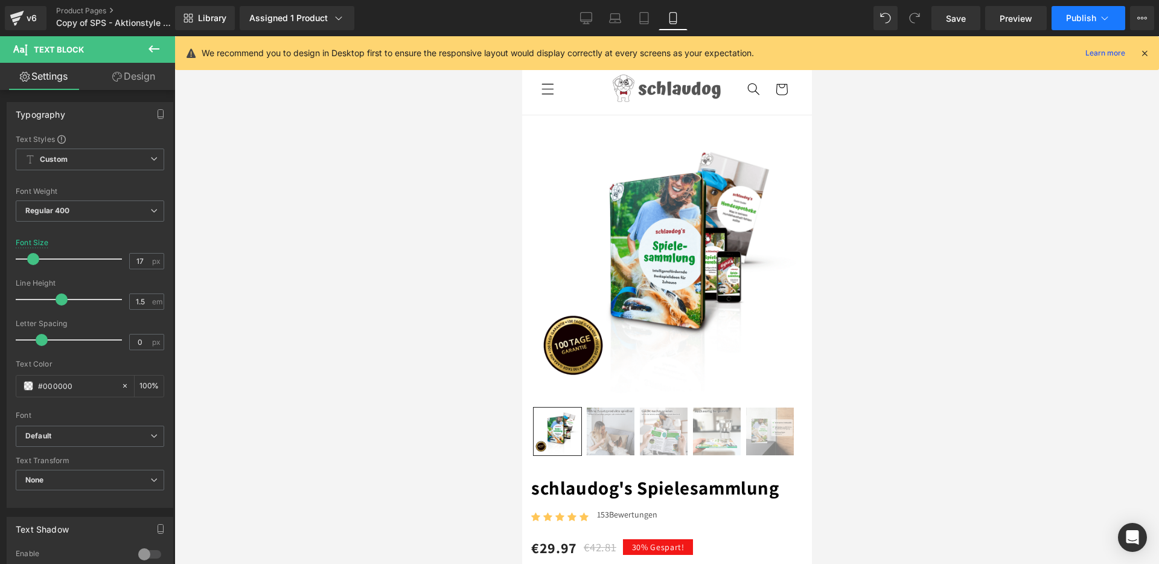
click at [1079, 28] on button "Publish" at bounding box center [1089, 18] width 74 height 24
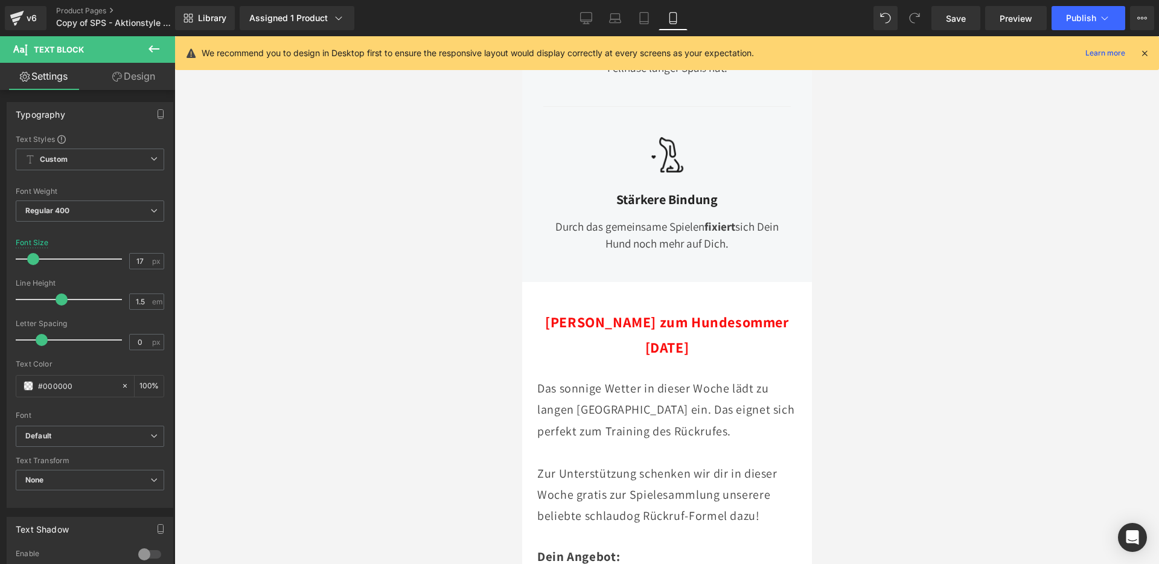
scroll to position [1710, 0]
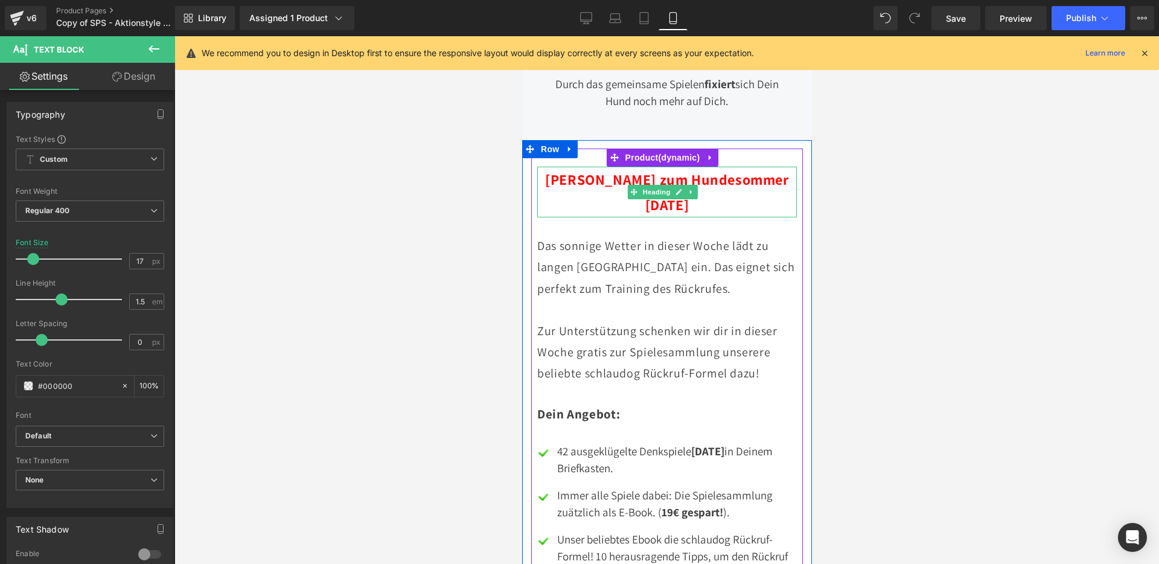
click at [717, 170] on b "[PERSON_NAME] zum Hundesommer [DATE]" at bounding box center [666, 192] width 243 height 45
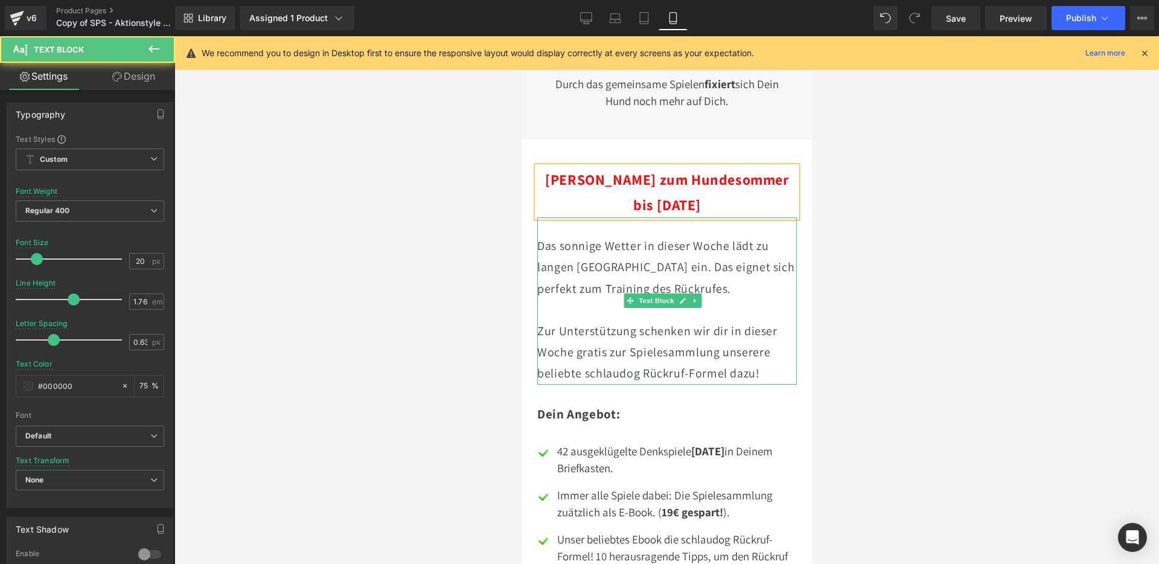
click at [566, 236] on p "Das sonnige Wetter in dieser Woche lädt zu langen [GEOGRAPHIC_DATA] ein. Das ei…" at bounding box center [667, 268] width 260 height 64
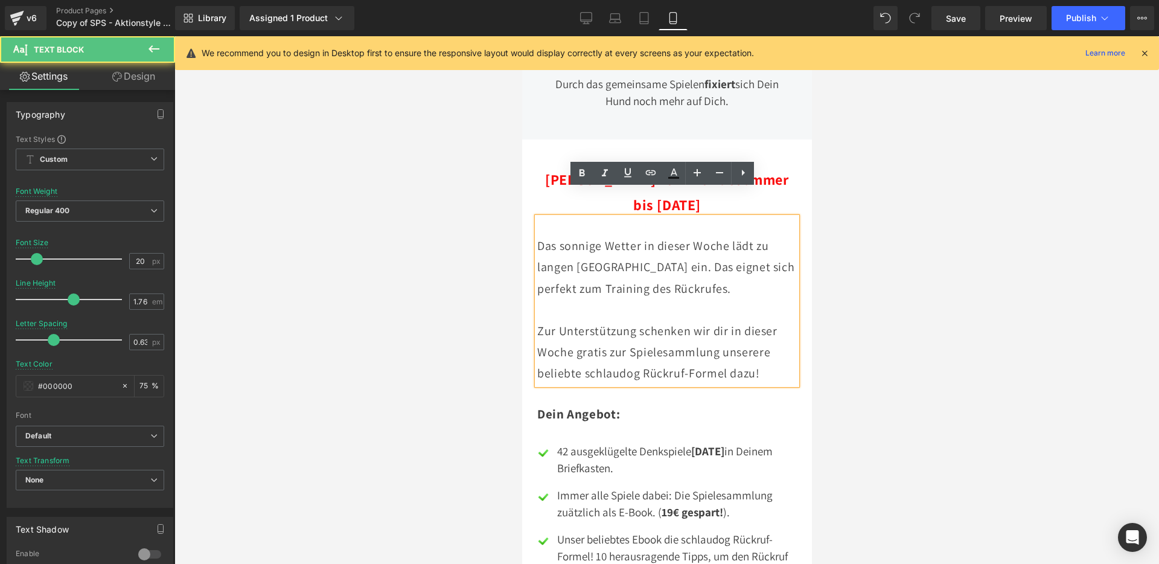
click at [565, 236] on p "Das sonnige Wetter in dieser Woche lädt zu langen [GEOGRAPHIC_DATA] ein. Das ei…" at bounding box center [667, 268] width 260 height 64
click at [551, 236] on p "Das sonnige Wetter in dieser Woche lädt zu langen [GEOGRAPHIC_DATA] ein. Das ei…" at bounding box center [667, 268] width 260 height 64
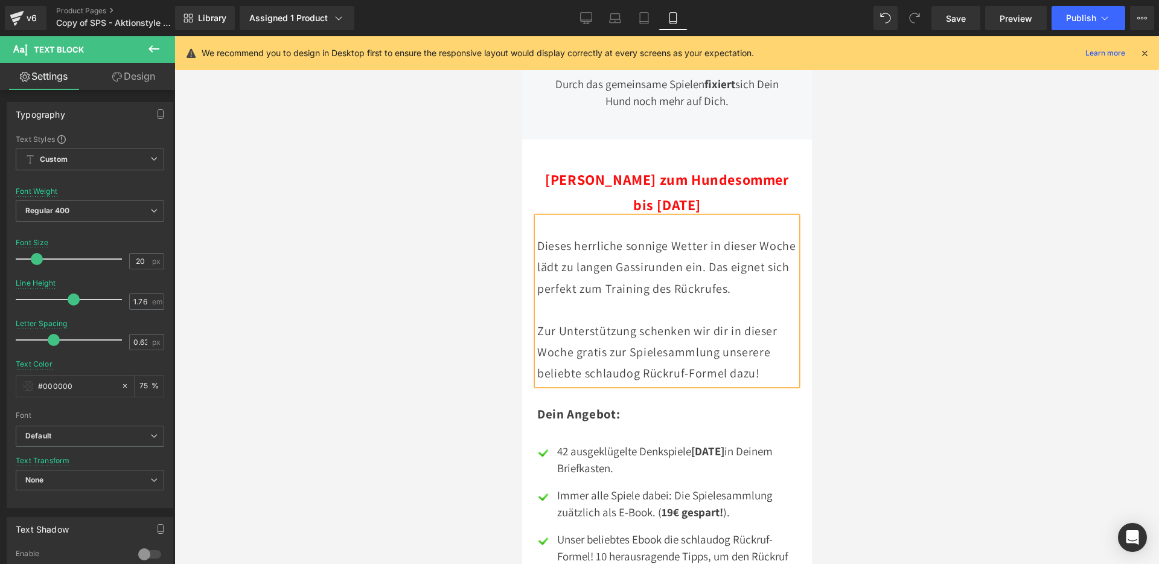
click at [657, 326] on p "Zur Unterstützung schenken wir dir in dieser Woche gratis zur Spielesammlung un…" at bounding box center [667, 353] width 260 height 64
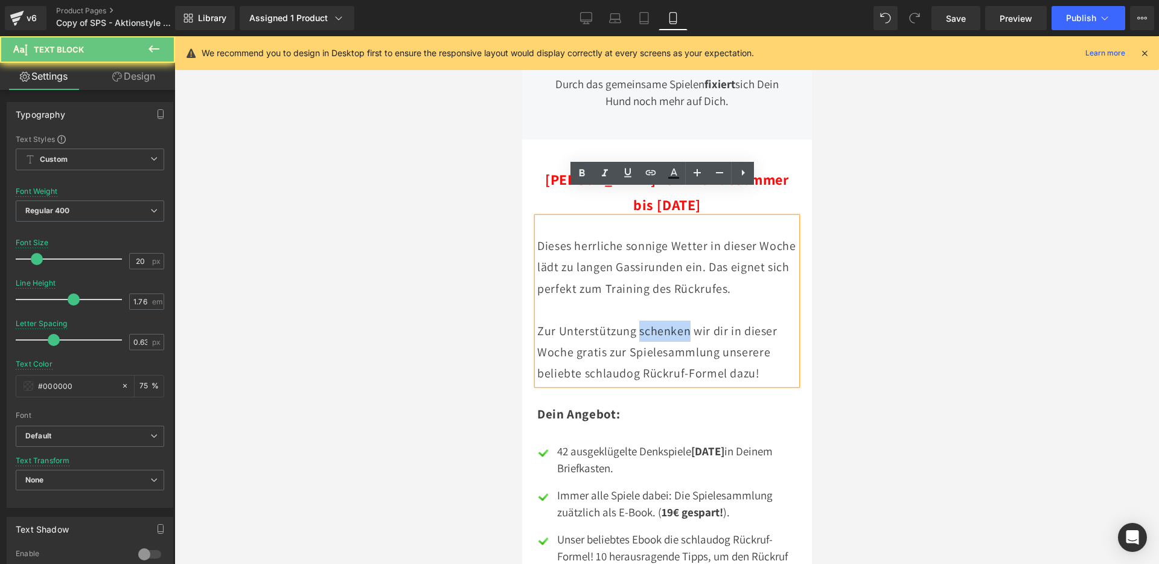
click at [657, 326] on p "Zur Unterstützung schenken wir dir in dieser Woche gratis zur Spielesammlung un…" at bounding box center [667, 353] width 260 height 64
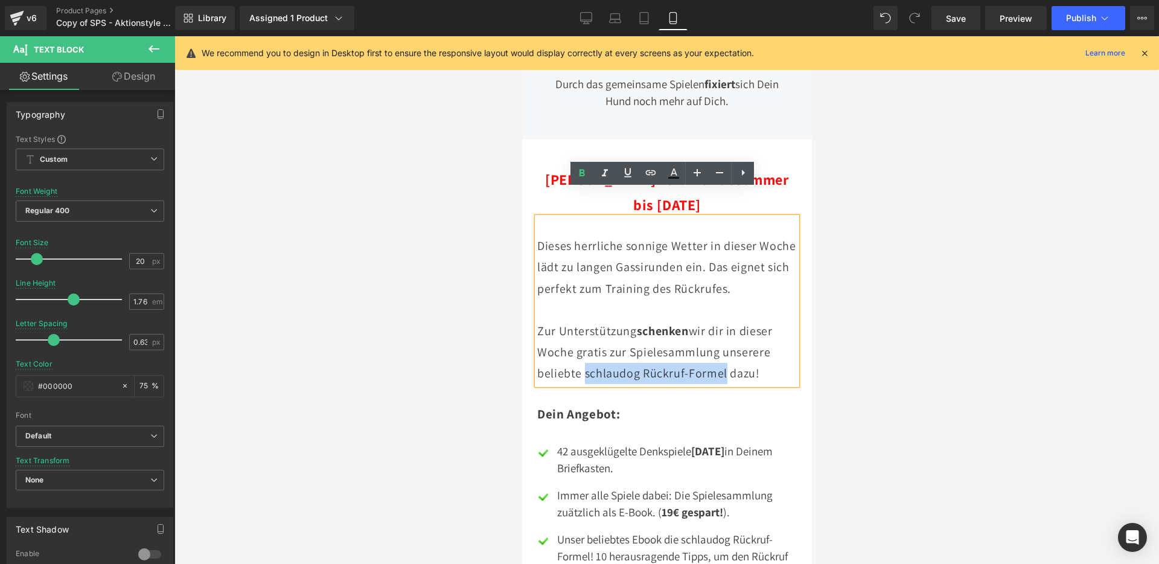
drag, startPoint x: 722, startPoint y: 367, endPoint x: 580, endPoint y: 364, distance: 141.9
click at [580, 364] on p "Zur Unterstützung schenken wir dir in dieser Woche gratis zur Spielesammlung un…" at bounding box center [667, 353] width 260 height 64
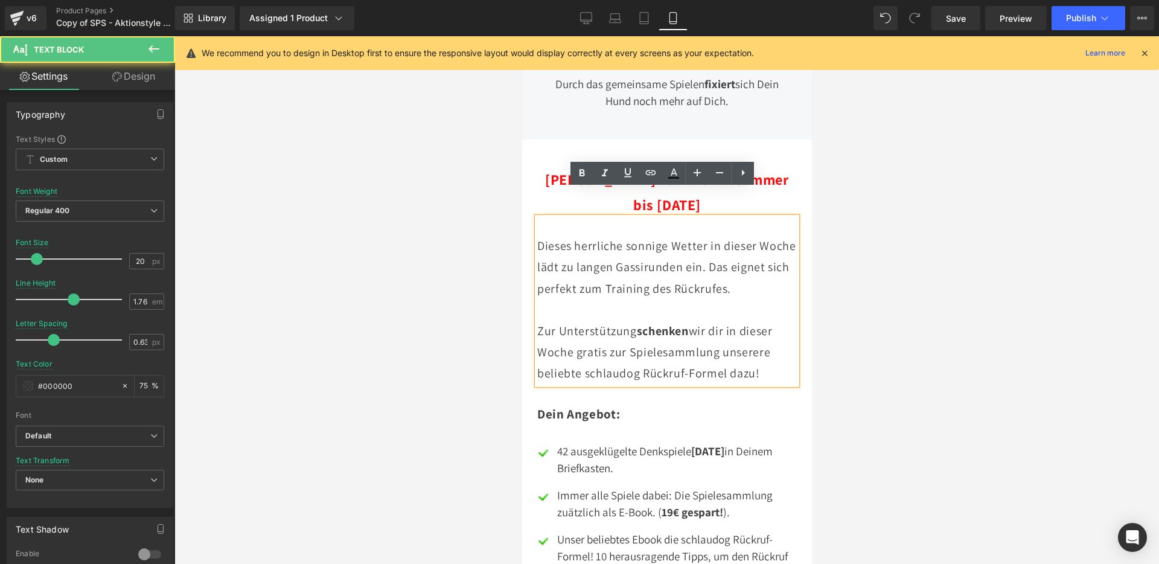
drag, startPoint x: 725, startPoint y: 368, endPoint x: 599, endPoint y: 363, distance: 126.3
click at [599, 363] on p "Zur Unterstützung schenken wir dir in dieser Woche gratis zur Spielesammlung un…" at bounding box center [667, 353] width 260 height 64
click at [589, 366] on p "Zur Unterstützung schenken wir dir in dieser Woche gratis zur Spielesammlung un…" at bounding box center [667, 353] width 260 height 64
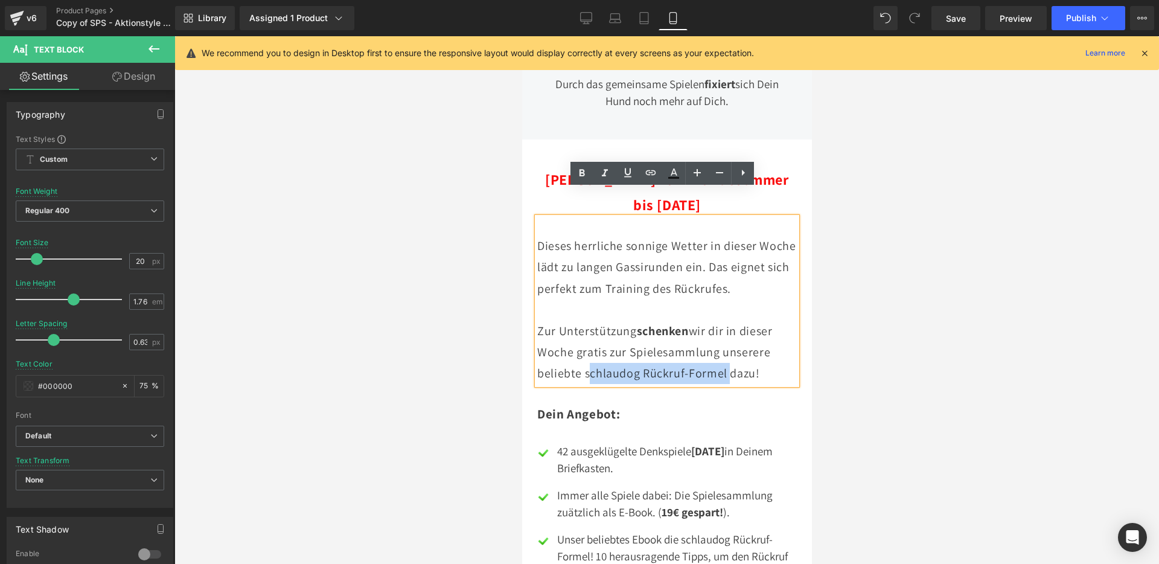
drag, startPoint x: 585, startPoint y: 367, endPoint x: 725, endPoint y: 360, distance: 140.3
click at [725, 360] on p "Zur Unterstützung schenken wir dir in dieser Woche gratis zur Spielesammlung un…" at bounding box center [667, 353] width 260 height 64
click at [605, 174] on icon at bounding box center [605, 173] width 14 height 14
click at [749, 325] on p "Zur Unterstützung schenken wir dir in dieser Woche gratis zur Spielesammlung un…" at bounding box center [667, 353] width 260 height 64
click at [1067, 13] on span "Publish" at bounding box center [1081, 18] width 30 height 10
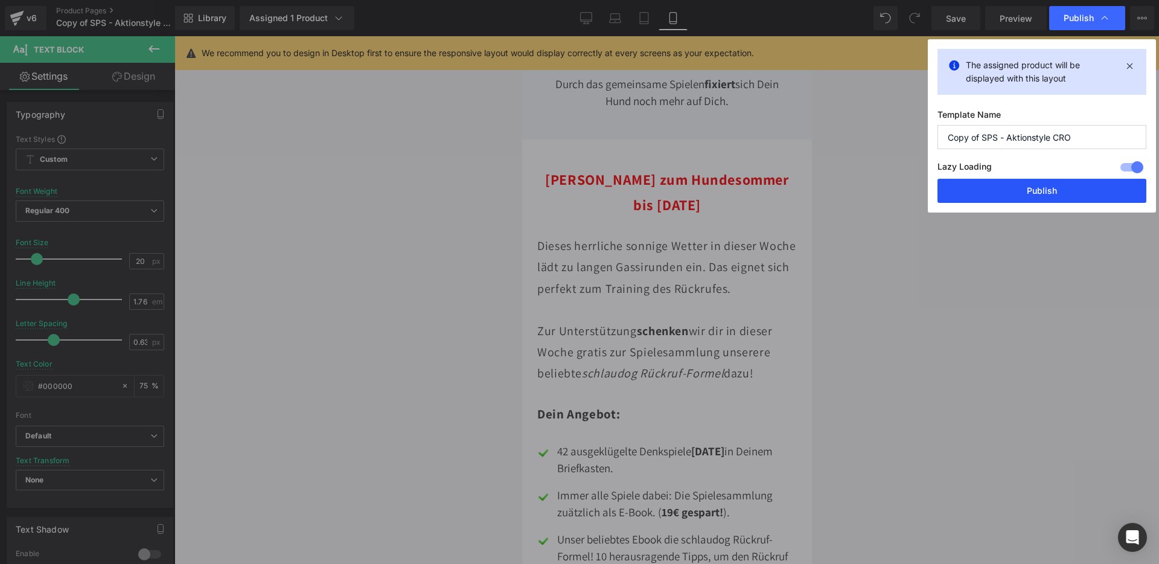
click at [1056, 183] on button "Publish" at bounding box center [1042, 191] width 209 height 24
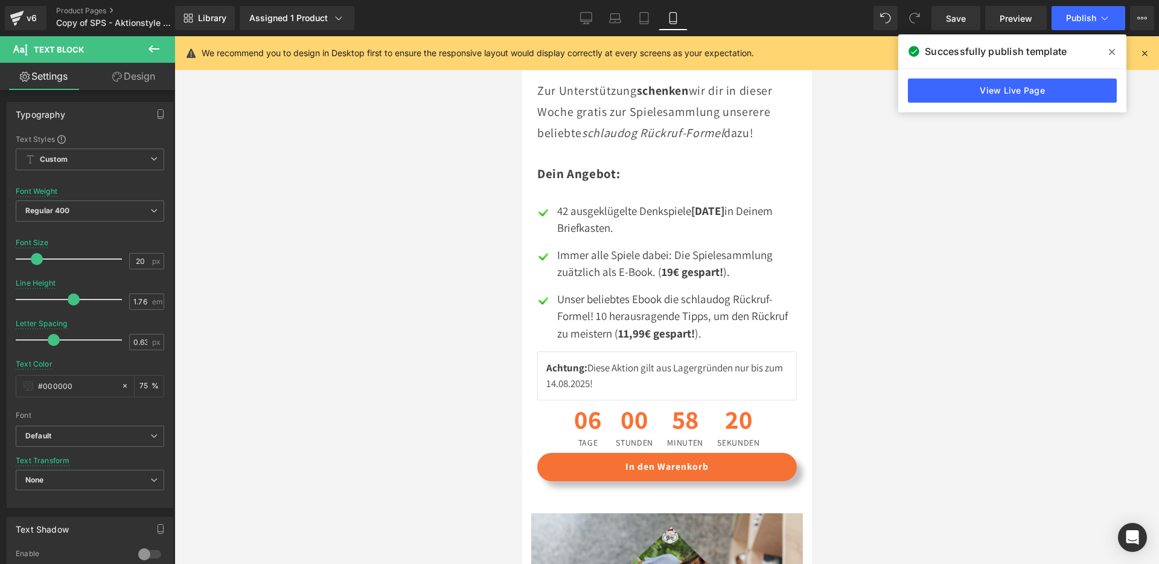
scroll to position [2014, 0]
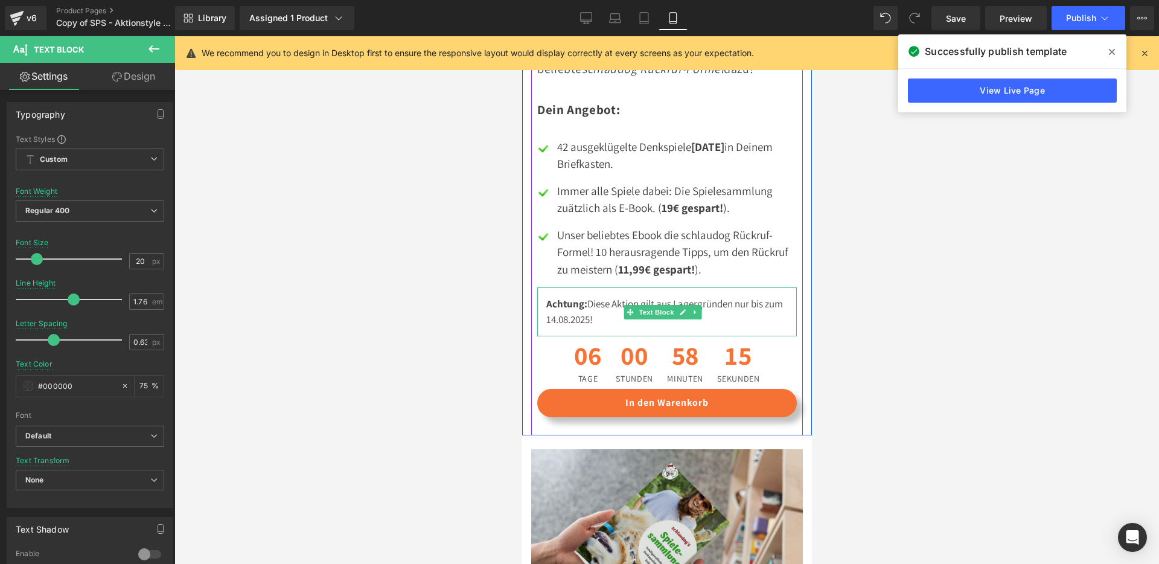
click at [578, 313] on div "Achtung: Diese Aktion gilt aus Lagergründen nur bis zum [DATE]!" at bounding box center [667, 311] width 260 height 49
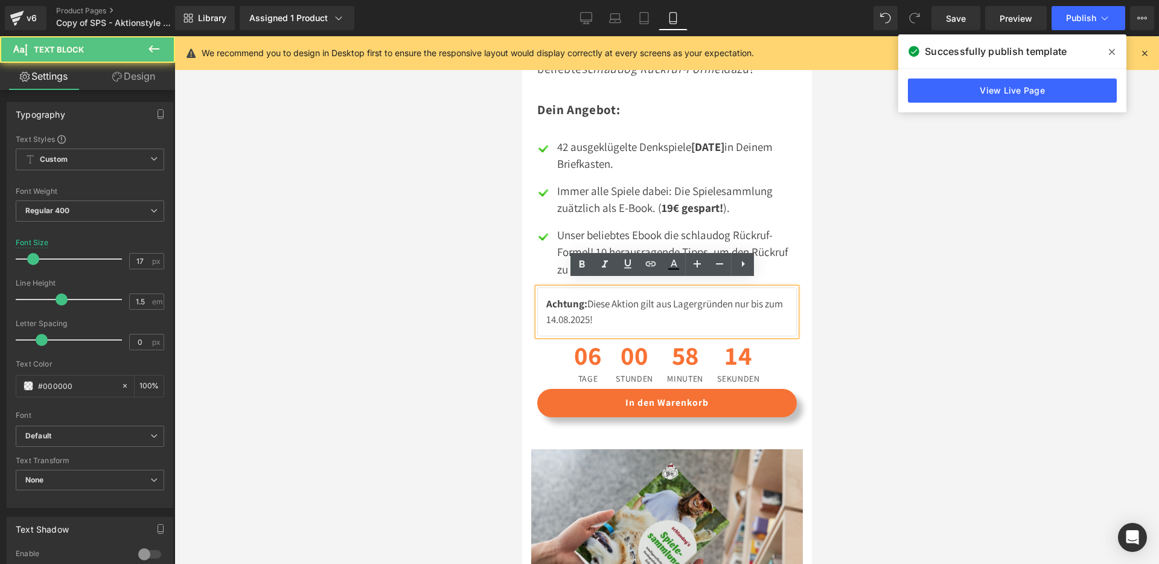
click at [574, 313] on div "Achtung: Diese Aktion gilt aus Lagergründen nur bis zum [DATE]!" at bounding box center [667, 311] width 260 height 49
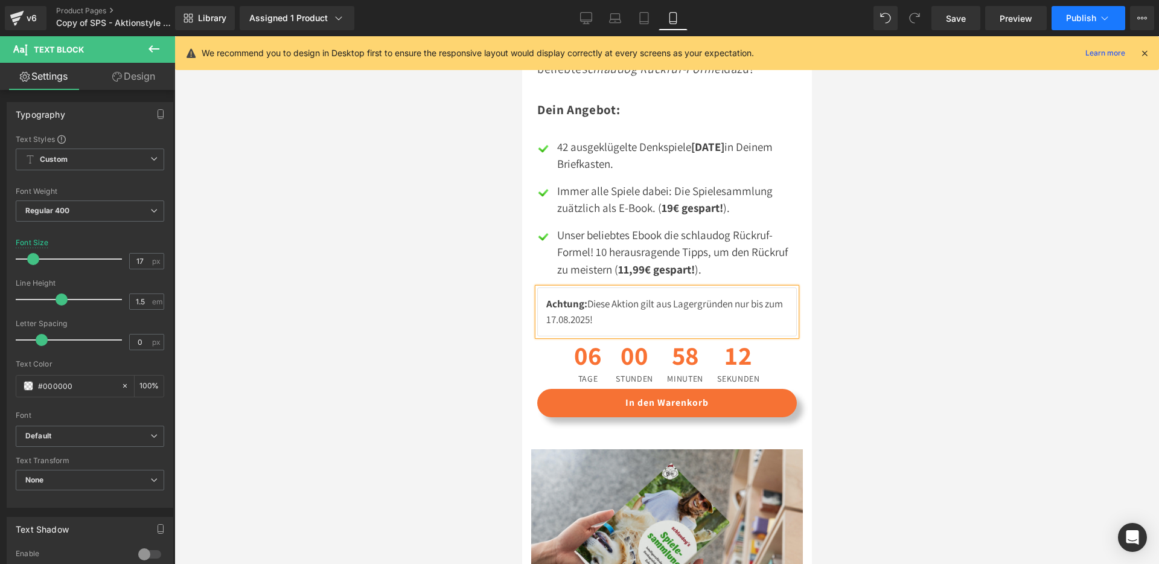
click at [1094, 28] on button "Publish" at bounding box center [1089, 18] width 74 height 24
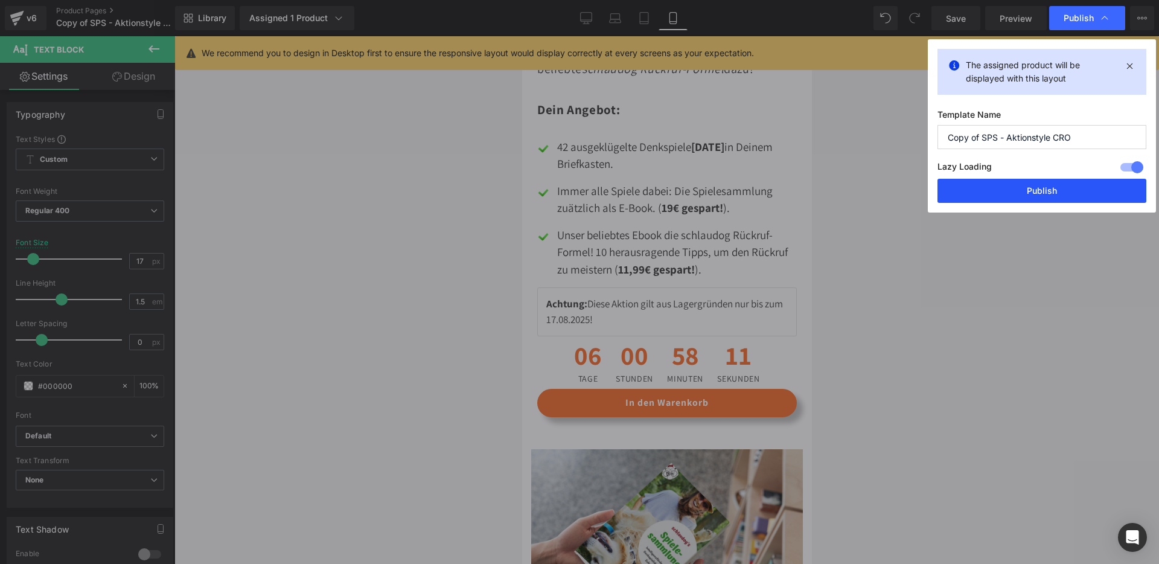
click at [1024, 191] on button "Publish" at bounding box center [1042, 191] width 209 height 24
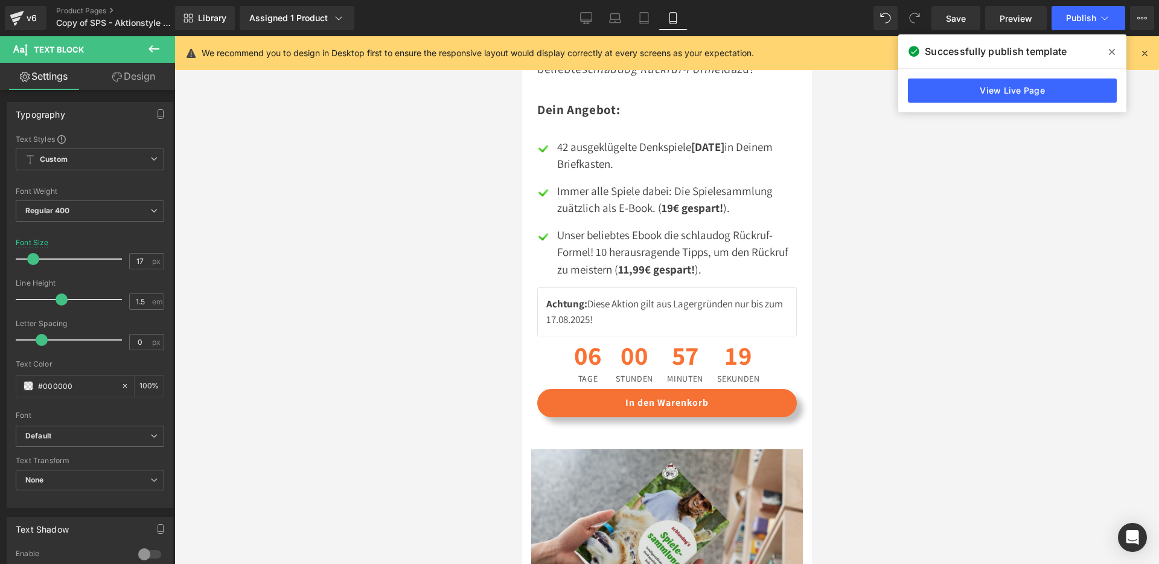
scroll to position [1805, 0]
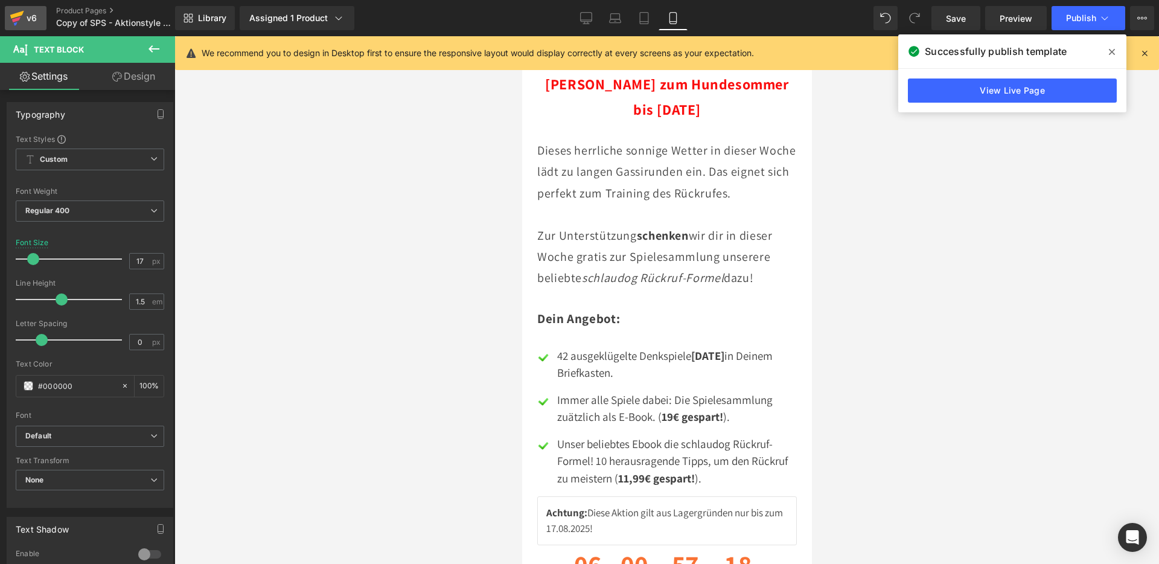
click at [24, 16] on div "v6" at bounding box center [31, 18] width 15 height 16
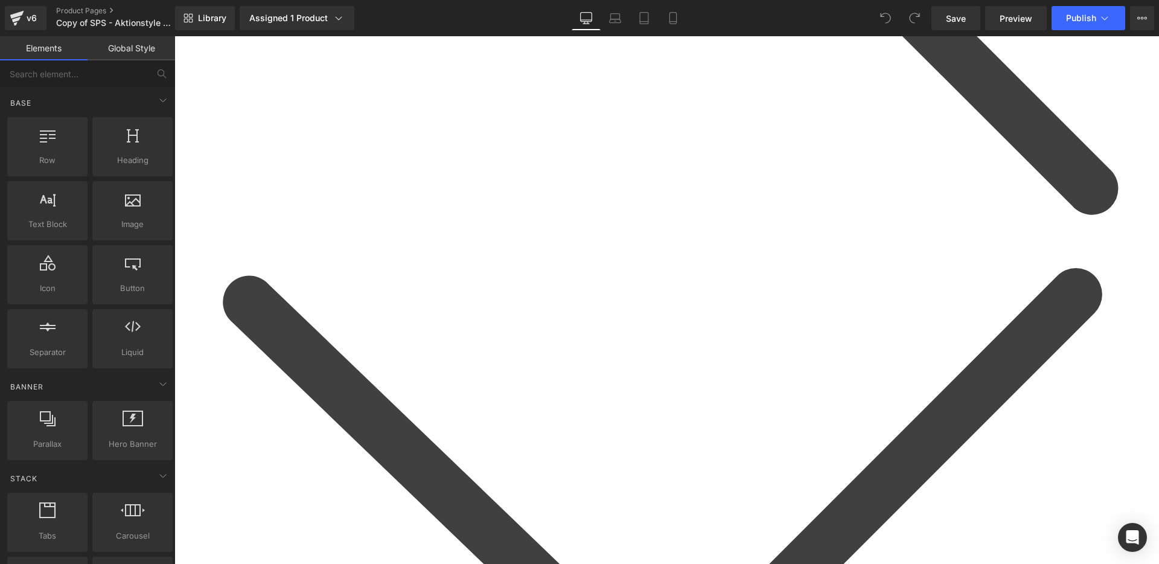
scroll to position [1222, 0]
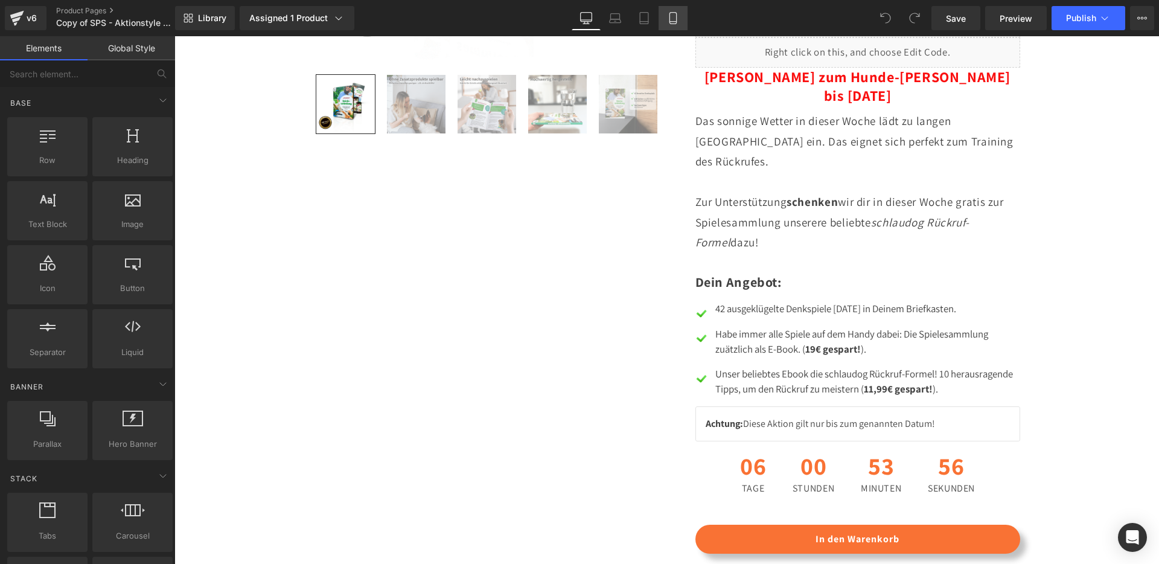
click at [675, 13] on icon at bounding box center [673, 18] width 12 height 12
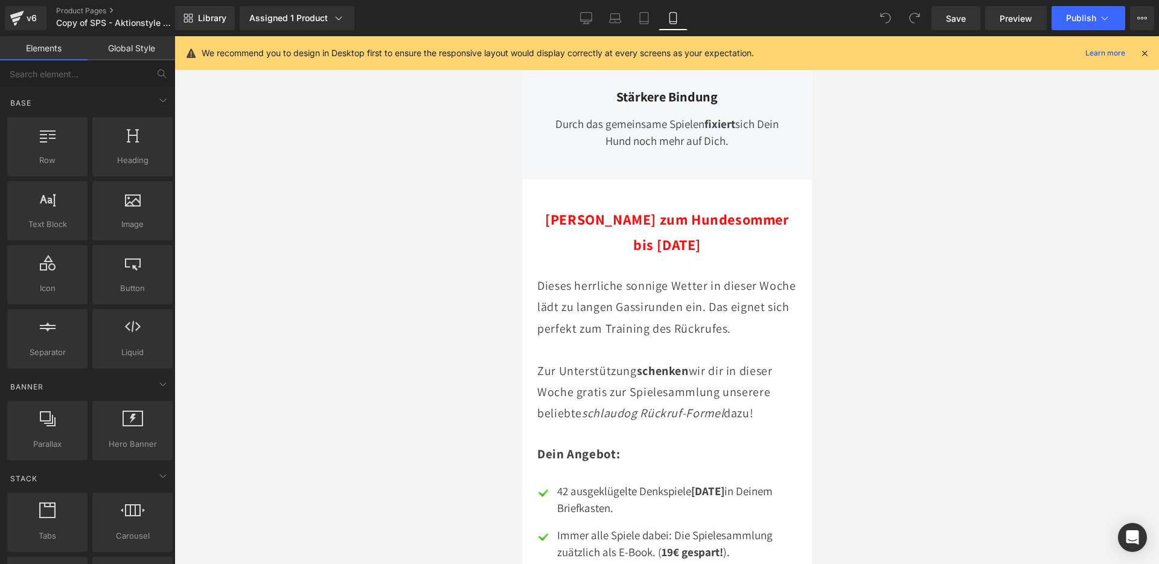
scroll to position [1673, 0]
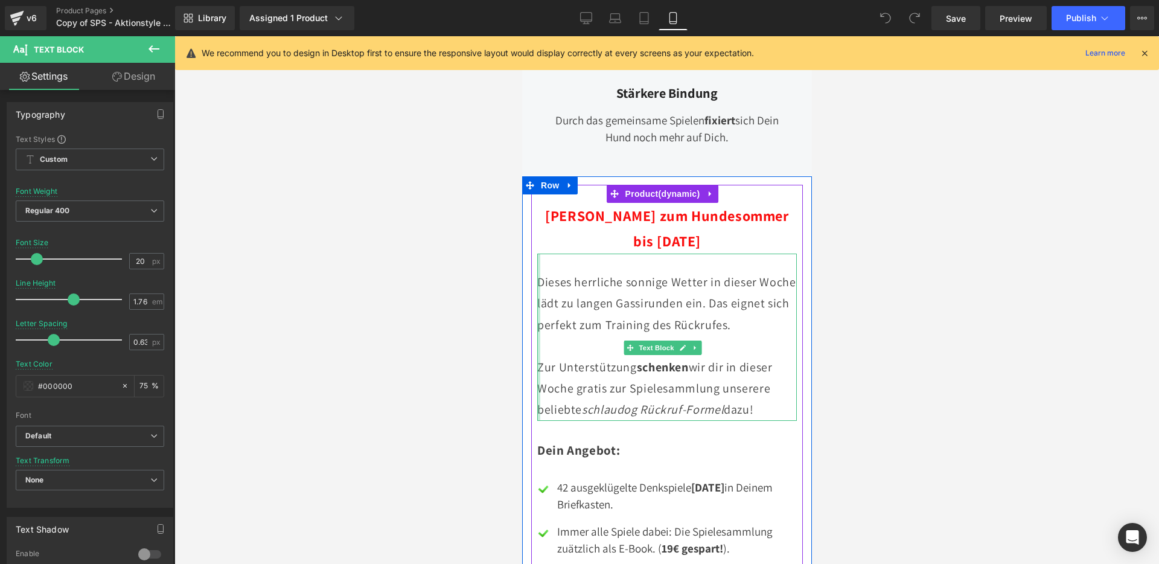
drag, startPoint x: 586, startPoint y: 311, endPoint x: 537, endPoint y: 255, distance: 74.1
click at [537, 255] on div "Dieses herrliche sonnige Wetter in dieser Woche lädt zu langen Gassirunden ein.…" at bounding box center [667, 337] width 260 height 167
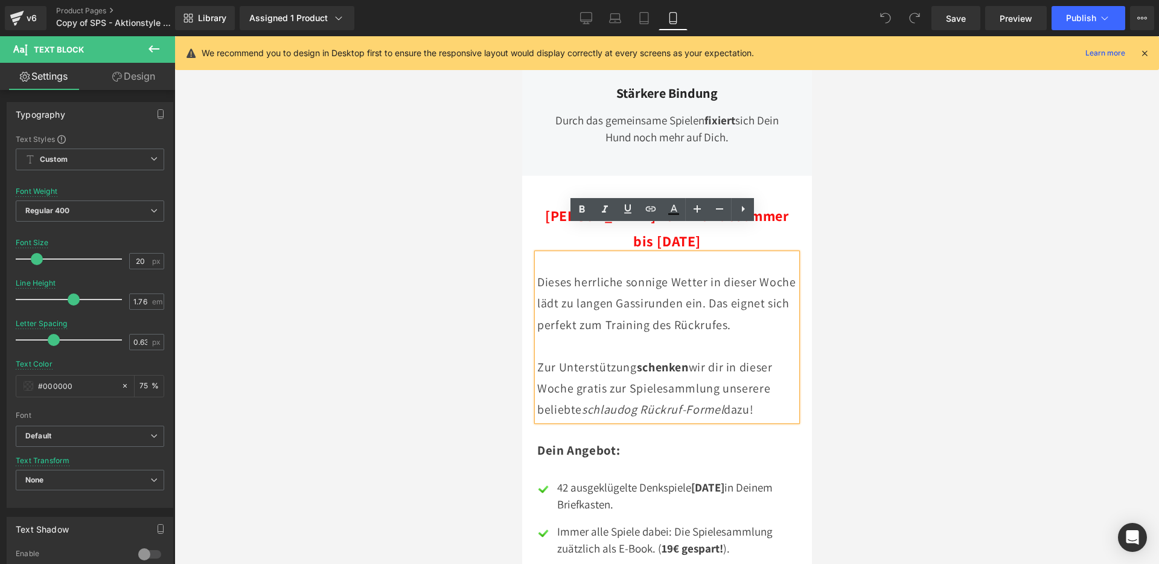
click at [589, 311] on p "Dieses herrliche sonnige Wetter in dieser Woche lädt zu langen Gassirunden ein.…" at bounding box center [667, 304] width 260 height 64
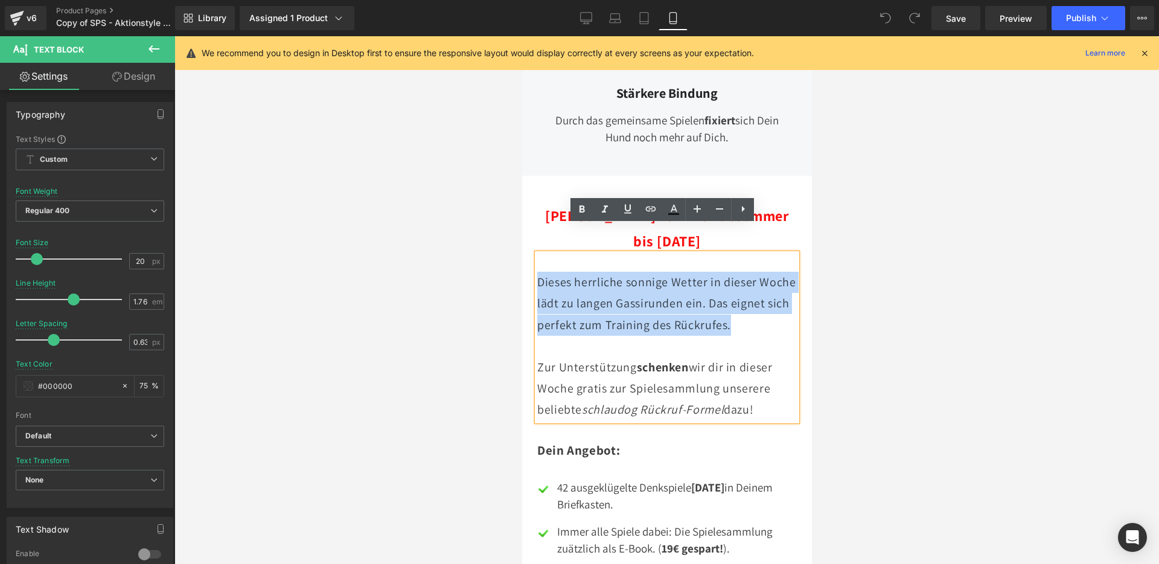
drag, startPoint x: 591, startPoint y: 317, endPoint x: 540, endPoint y: 255, distance: 79.8
click at [540, 272] on p "Dieses herrliche sonnige Wetter in dieser Woche lädt zu langen Gassirunden ein.…" at bounding box center [667, 304] width 260 height 64
copy p "Dieses herrliche sonnige Wetter in dieser Woche lädt zu langen Gassirunden ein.…"
click at [585, 321] on p "Dieses herrliche sonnige Wetter in dieser Woche lädt zu langen Gassirunden ein.…" at bounding box center [667, 304] width 260 height 64
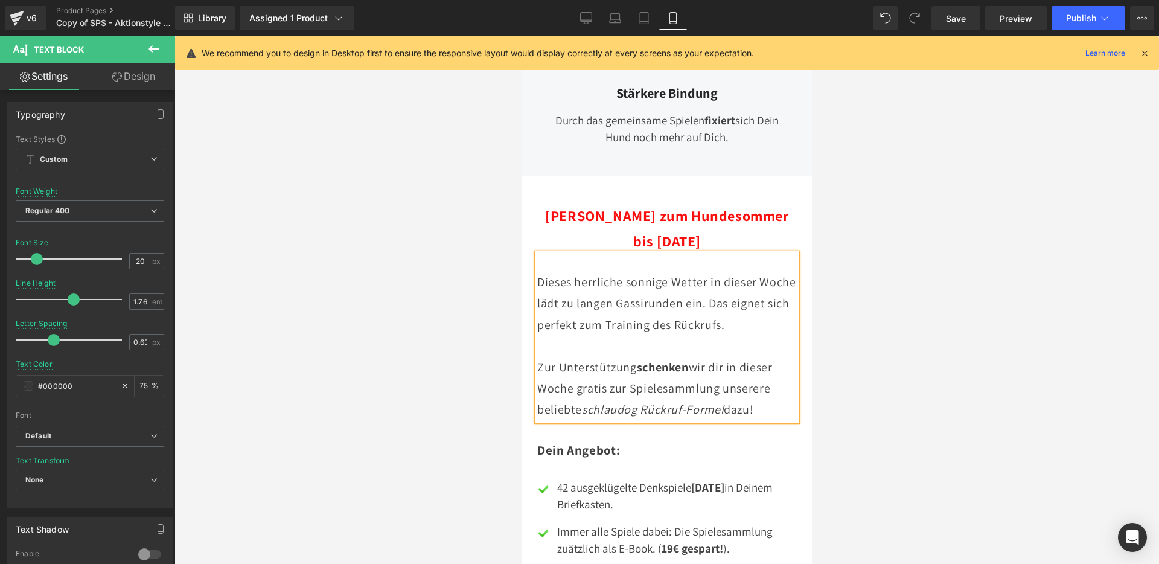
click at [621, 272] on p "Dieses herrliche sonnige Wetter in dieser Woche lädt zu langen Gassirunden ein.…" at bounding box center [667, 304] width 260 height 64
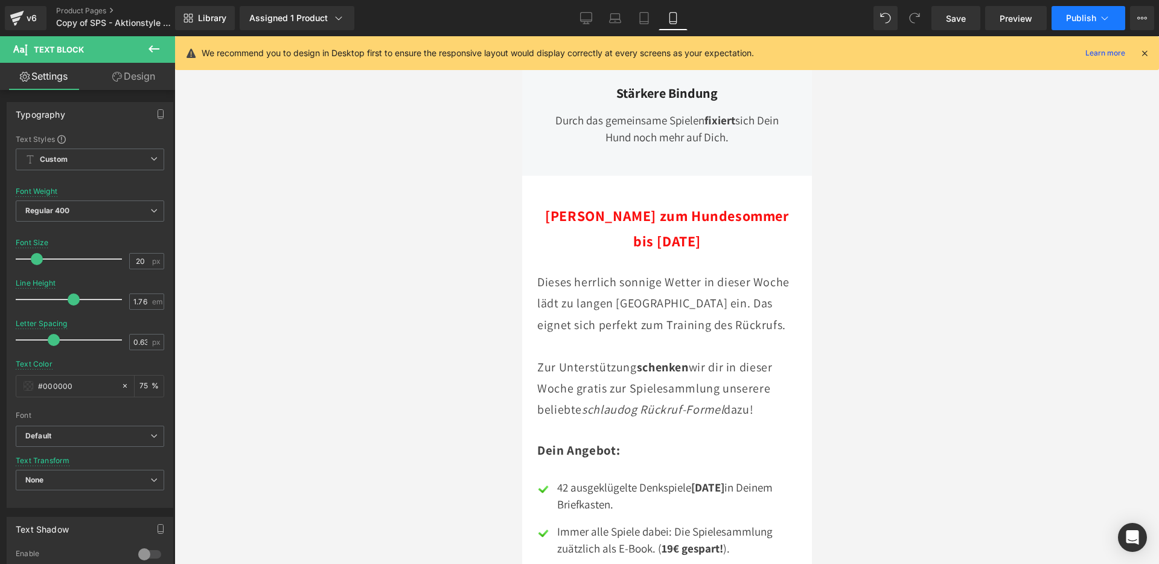
click at [1061, 18] on button "Publish" at bounding box center [1089, 18] width 74 height 24
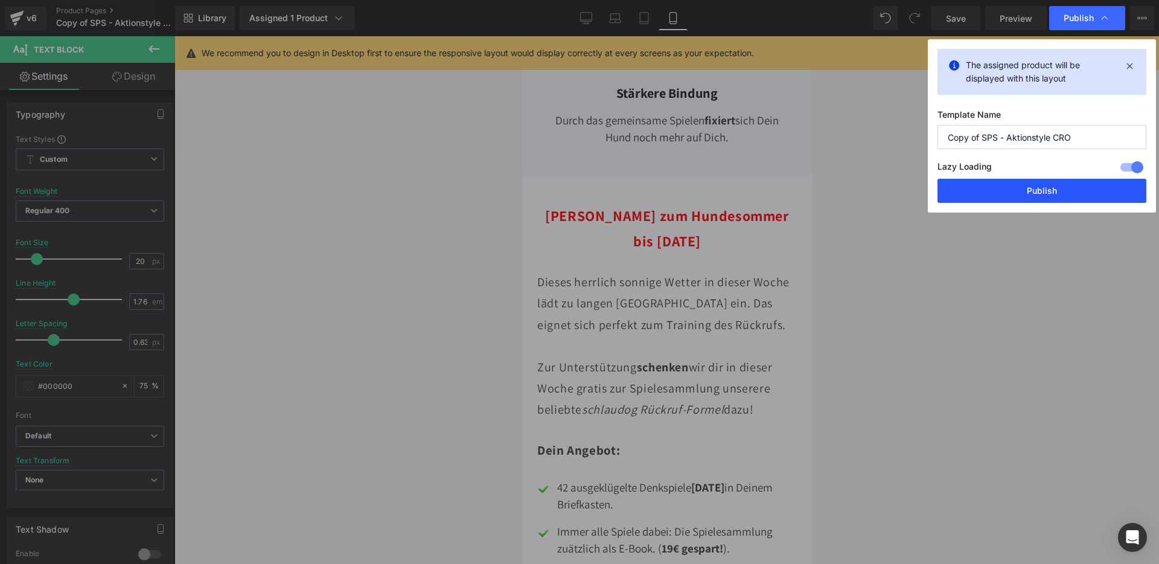
click at [1056, 193] on button "Publish" at bounding box center [1042, 191] width 209 height 24
